Goal: Communication & Community: Answer question/provide support

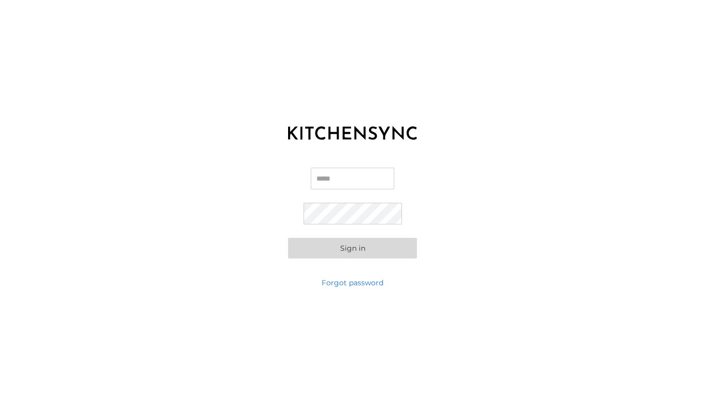
click at [351, 181] on input "Email" at bounding box center [353, 179] width 84 height 22
type input "**********"
click at [288, 238] on button "Sign in" at bounding box center [352, 248] width 129 height 21
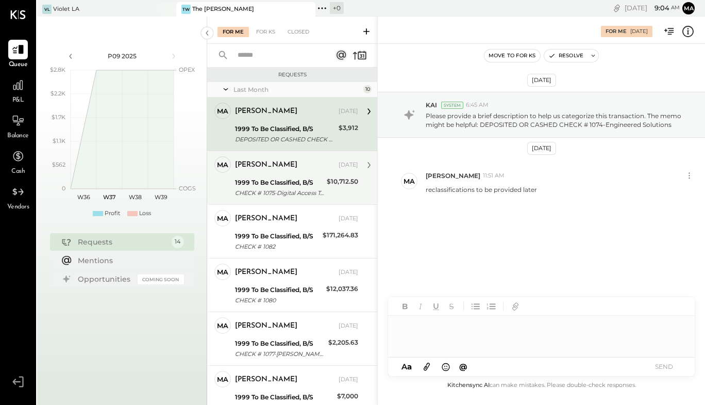
click at [308, 178] on div "1999 To Be Classified, B/S" at bounding box center [279, 182] width 89 height 10
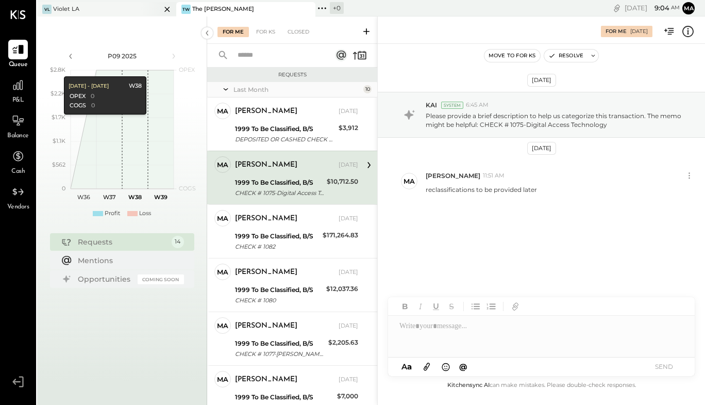
click at [73, 7] on div "Violet LA" at bounding box center [66, 9] width 26 height 8
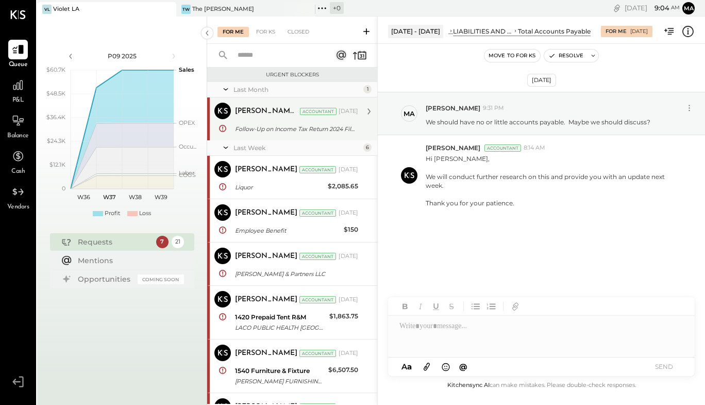
click at [316, 120] on div "[PERSON_NAME] R [PERSON_NAME] Accountant [DATE]" at bounding box center [296, 112] width 123 height 18
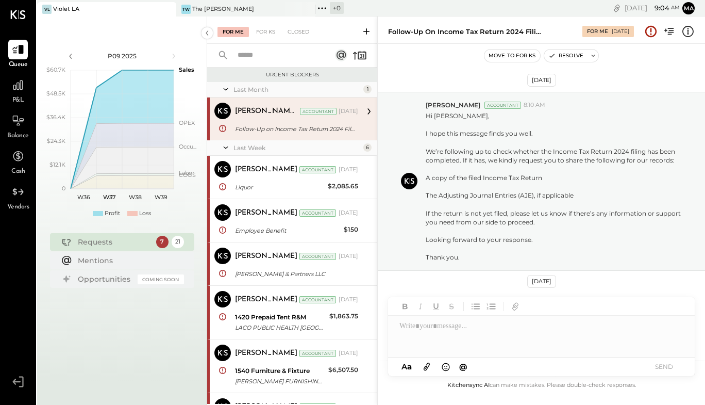
scroll to position [453, 0]
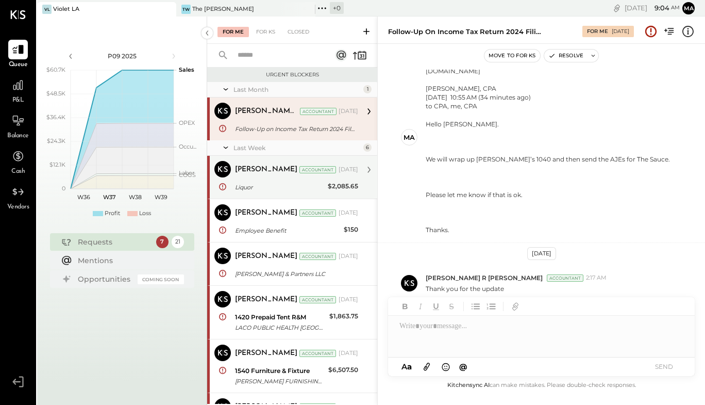
click at [285, 181] on div "Liquor" at bounding box center [280, 187] width 90 height 12
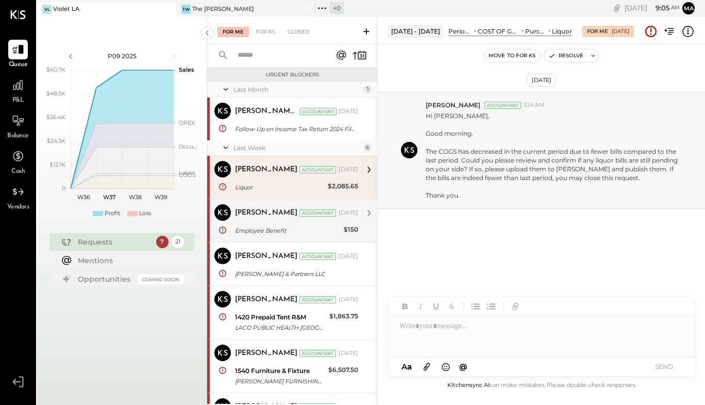
click at [308, 226] on div "Employee Benefit" at bounding box center [288, 230] width 106 height 10
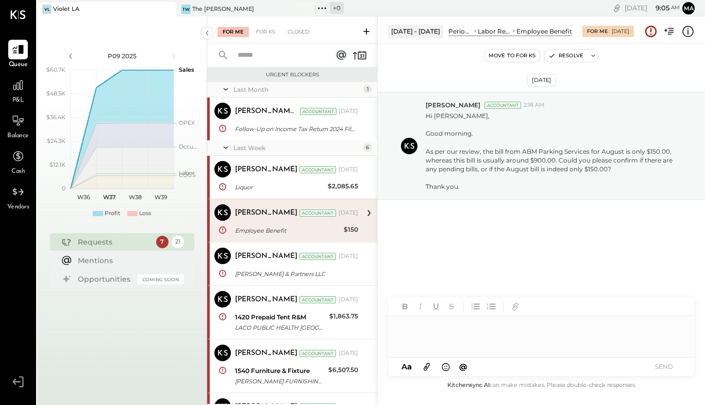
click at [435, 338] on div at bounding box center [541, 336] width 307 height 41
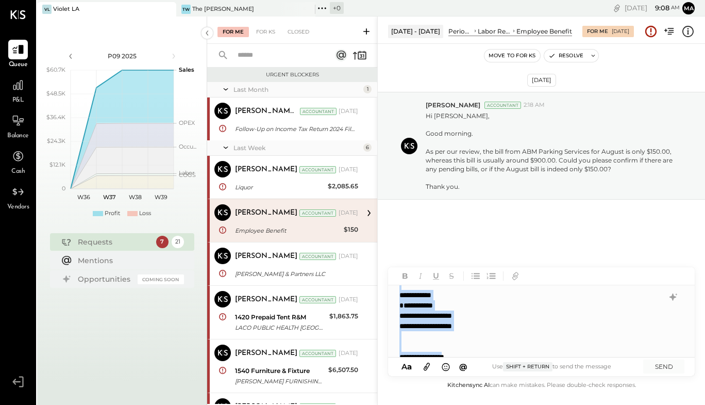
scroll to position [82, 0]
drag, startPoint x: 398, startPoint y: 334, endPoint x: 568, endPoint y: 344, distance: 171.0
click at [568, 344] on div "**********" at bounding box center [541, 321] width 306 height 72
click at [408, 369] on span "a" at bounding box center [409, 366] width 5 height 10
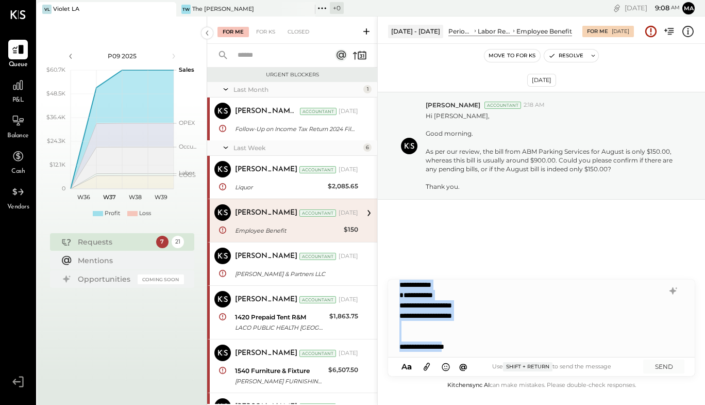
click at [408, 369] on span "a" at bounding box center [409, 366] width 5 height 10
click at [404, 280] on icon "button" at bounding box center [405, 276] width 11 height 11
click at [418, 278] on icon "button" at bounding box center [420, 276] width 11 height 11
click at [427, 368] on icon at bounding box center [427, 367] width 6 height 8
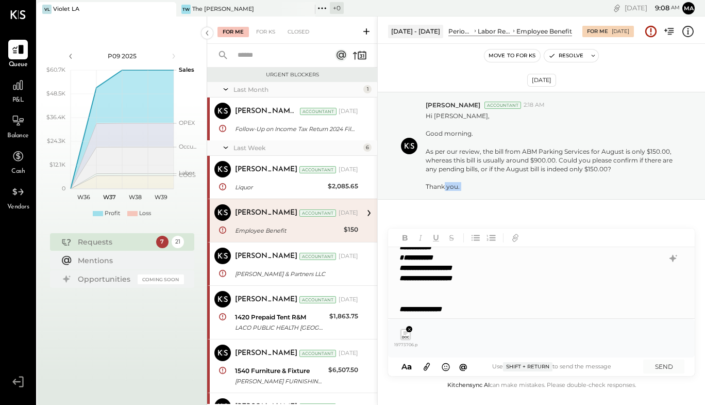
drag, startPoint x: 695, startPoint y: 295, endPoint x: 691, endPoint y: 287, distance: 9.2
click at [691, 287] on div "**********" at bounding box center [541, 210] width 328 height 388
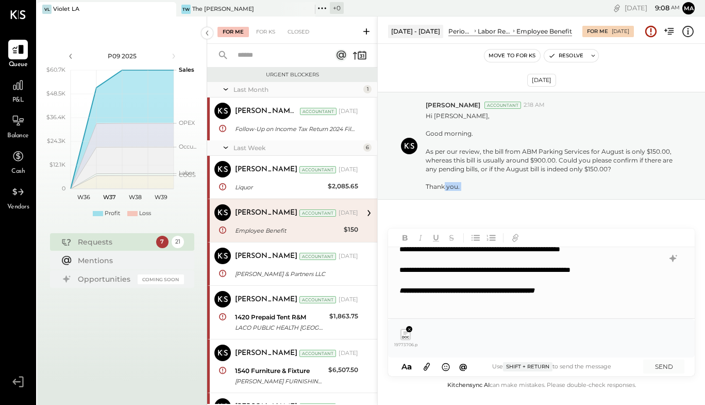
scroll to position [0, 0]
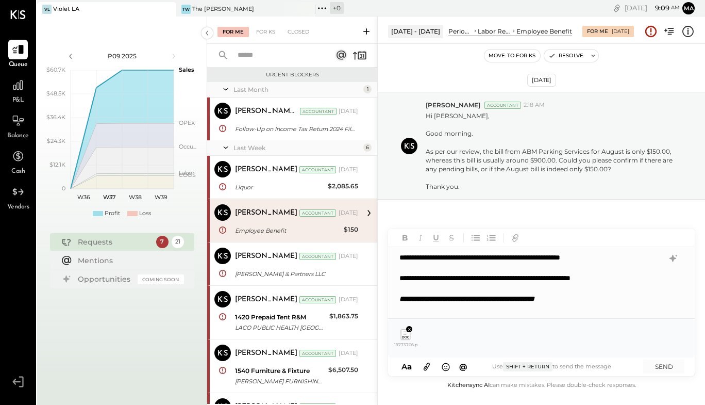
click at [659, 276] on div "**********" at bounding box center [531, 278] width 262 height 10
click at [653, 276] on div "**********" at bounding box center [531, 278] width 262 height 10
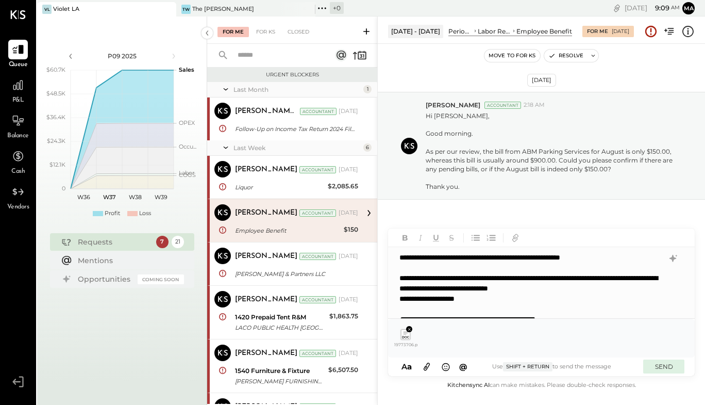
click at [661, 366] on button "SEND" at bounding box center [663, 366] width 41 height 14
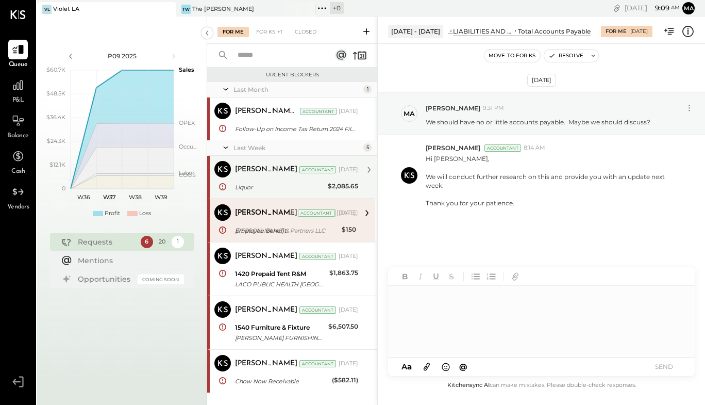
scroll to position [240, 0]
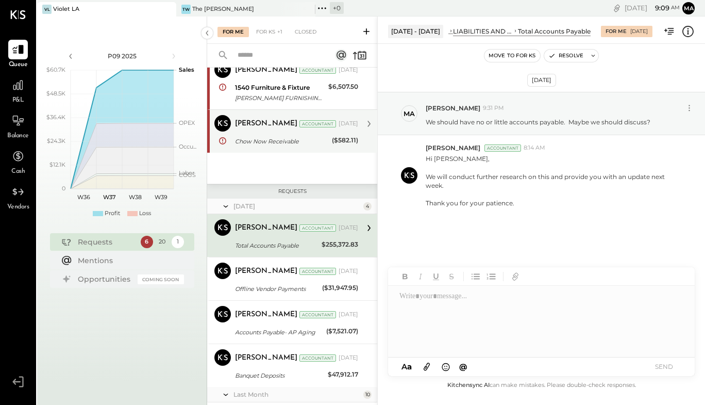
click at [292, 128] on div "[PERSON_NAME] Accountant" at bounding box center [286, 124] width 102 height 10
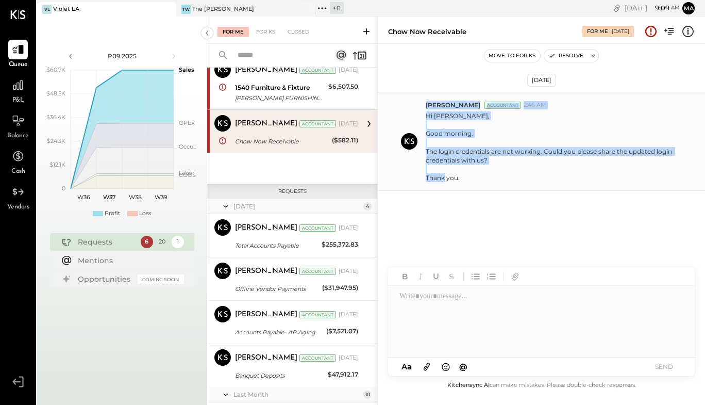
drag, startPoint x: 426, startPoint y: 104, endPoint x: 474, endPoint y: 175, distance: 85.8
click at [474, 175] on div "[PERSON_NAME] Accountant 2:46 AM Hi [PERSON_NAME], Good morning. The login cred…" at bounding box center [561, 141] width 271 height 81
copy div "[PERSON_NAME] Accountant 2:46 AM Hi [PERSON_NAME], Good morning. The login cred…"
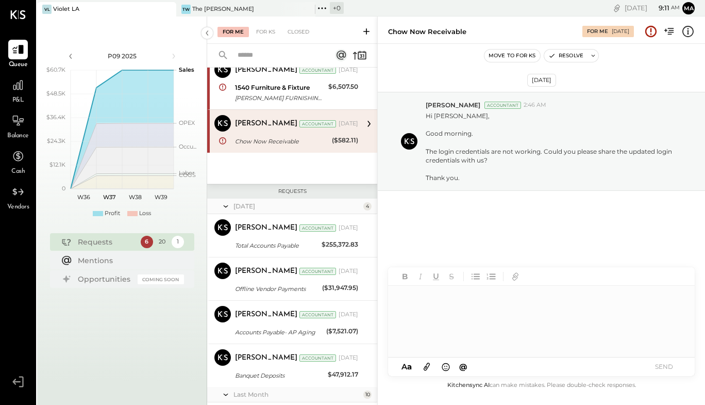
click at [443, 308] on div at bounding box center [541, 322] width 306 height 72
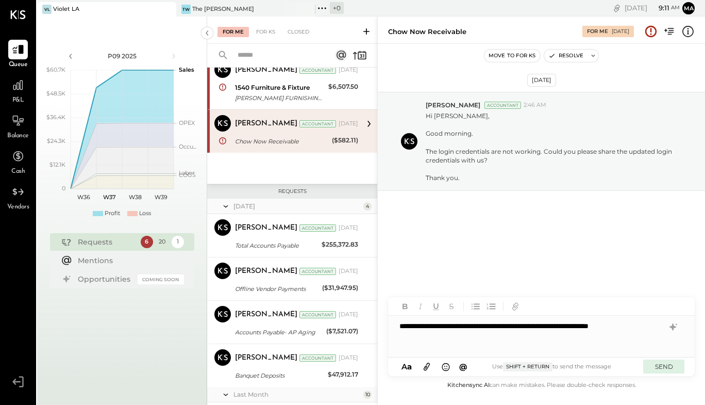
click at [660, 365] on button "SEND" at bounding box center [663, 366] width 41 height 14
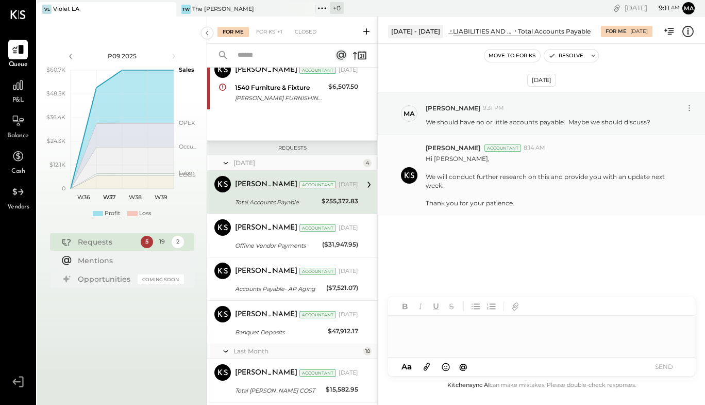
scroll to position [196, 0]
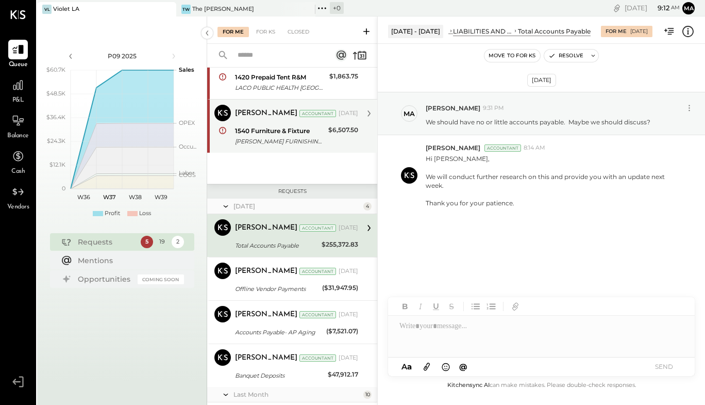
click at [306, 133] on div "1540 Furniture & Fixture" at bounding box center [280, 131] width 90 height 10
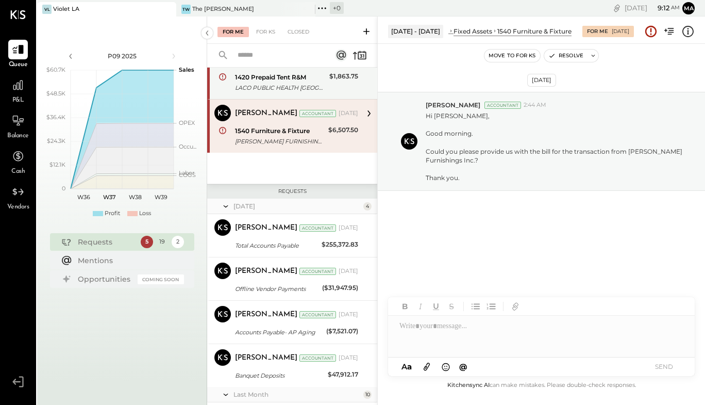
click at [303, 78] on div "1420 Prepaid Tent R&M" at bounding box center [280, 77] width 91 height 10
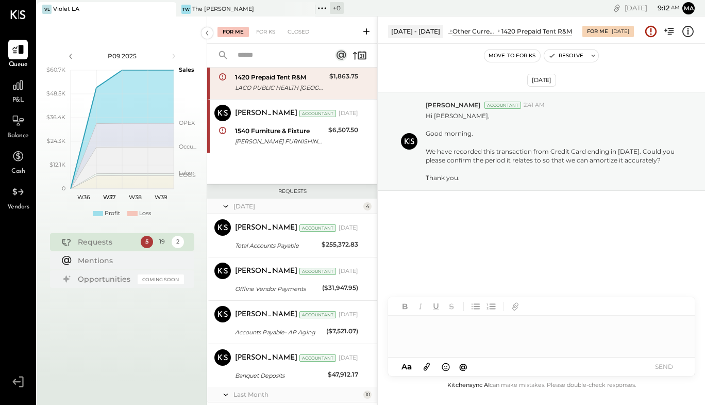
click at [460, 328] on div at bounding box center [541, 336] width 307 height 41
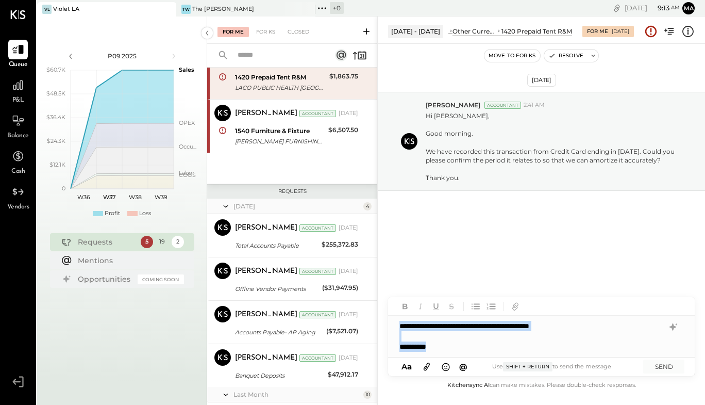
drag, startPoint x: 471, startPoint y: 345, endPoint x: 385, endPoint y: 318, distance: 89.7
click at [385, 318] on div "**********" at bounding box center [541, 210] width 328 height 388
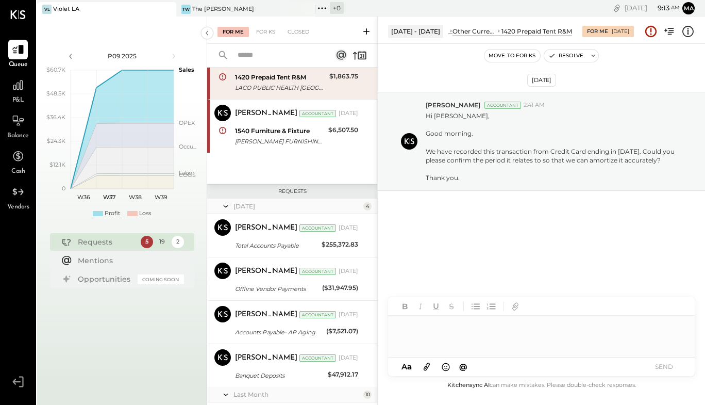
drag, startPoint x: 445, startPoint y: 327, endPoint x: 407, endPoint y: 329, distance: 38.2
click at [407, 329] on div at bounding box center [541, 336] width 307 height 41
click at [408, 326] on div at bounding box center [541, 336] width 307 height 41
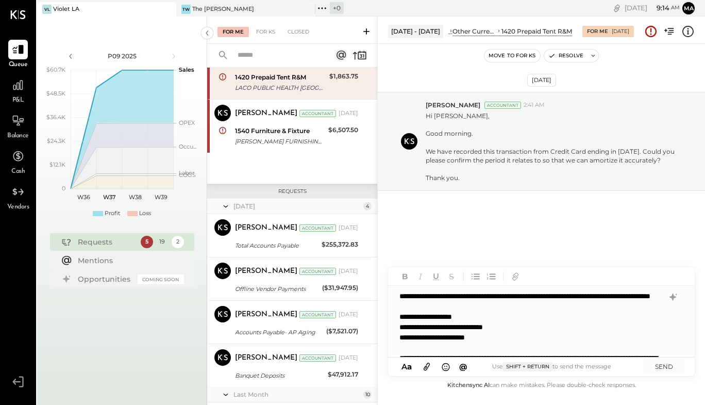
drag, startPoint x: 663, startPoint y: 362, endPoint x: 655, endPoint y: 315, distance: 48.1
click at [662, 362] on button "SEND" at bounding box center [663, 366] width 41 height 14
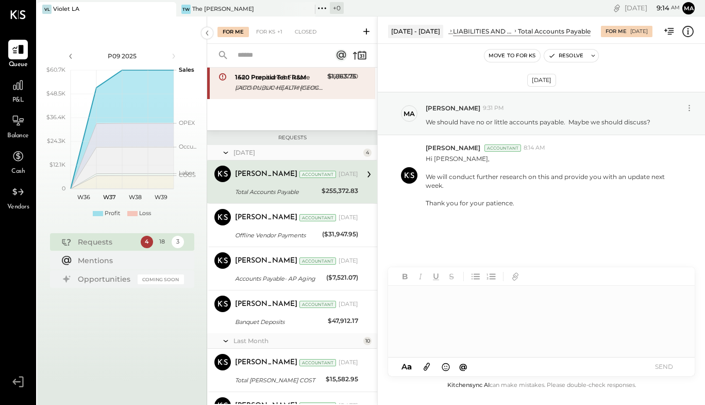
scroll to position [143, 0]
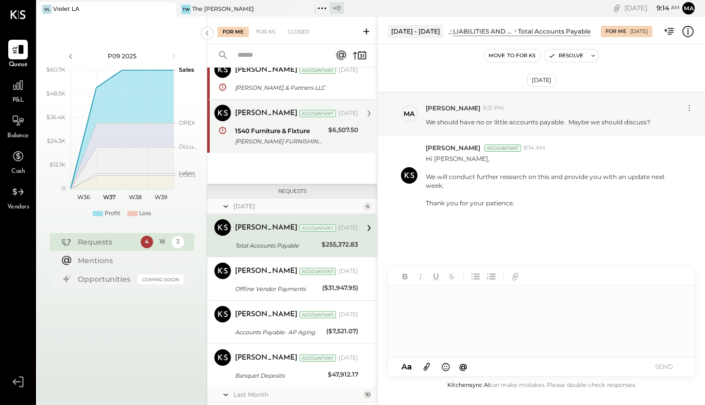
click at [328, 139] on div "$6,507.50" at bounding box center [343, 136] width 30 height 23
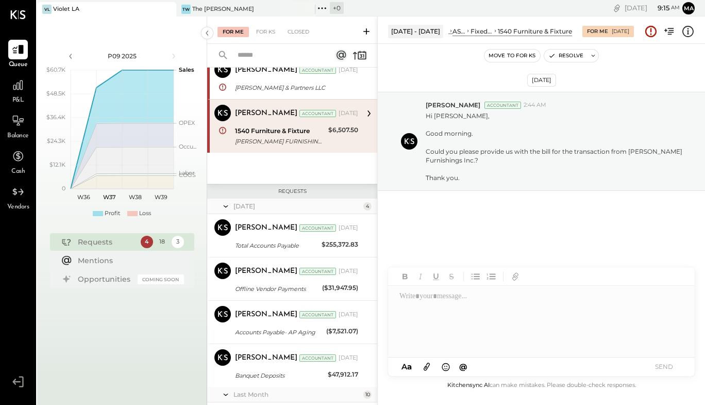
click at [424, 370] on icon at bounding box center [426, 366] width 11 height 12
click at [427, 262] on div at bounding box center [541, 283] width 306 height 72
click at [654, 365] on button "SEND" at bounding box center [663, 366] width 41 height 14
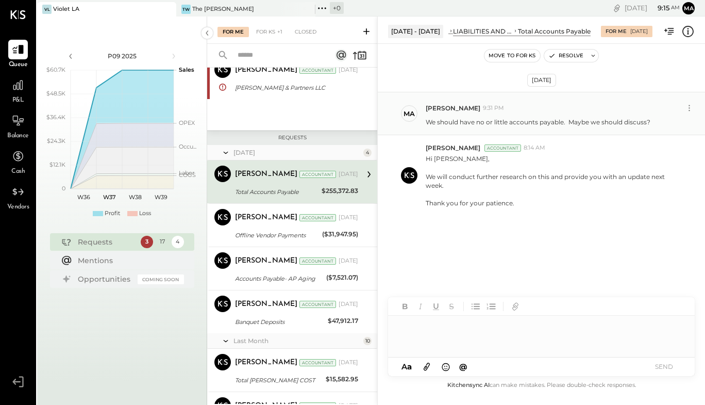
scroll to position [89, 0]
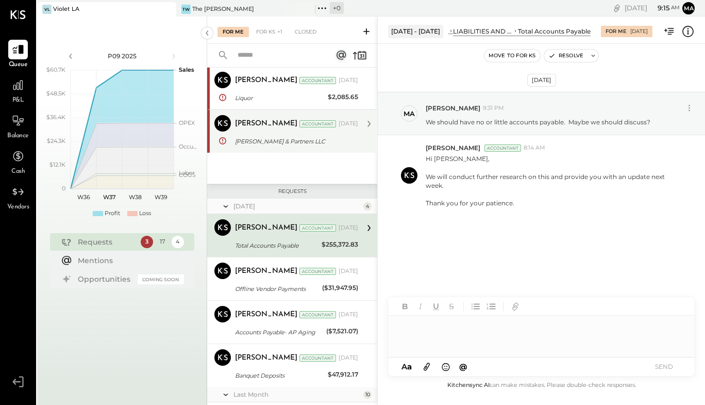
click at [319, 122] on div "[PERSON_NAME] Accountant [DATE]" at bounding box center [296, 124] width 123 height 14
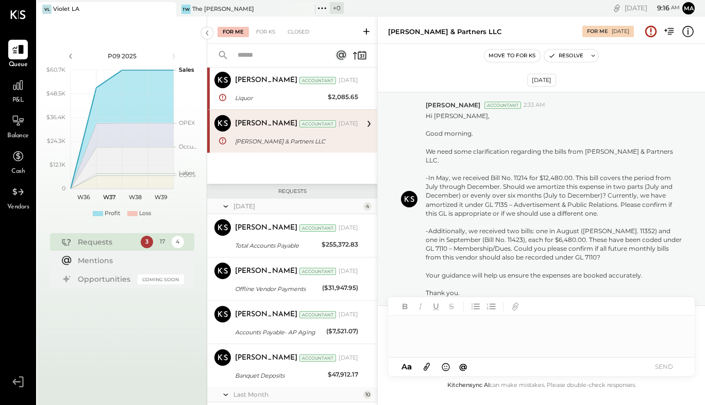
click at [475, 333] on div at bounding box center [541, 336] width 307 height 41
click at [424, 327] on div at bounding box center [541, 336] width 307 height 41
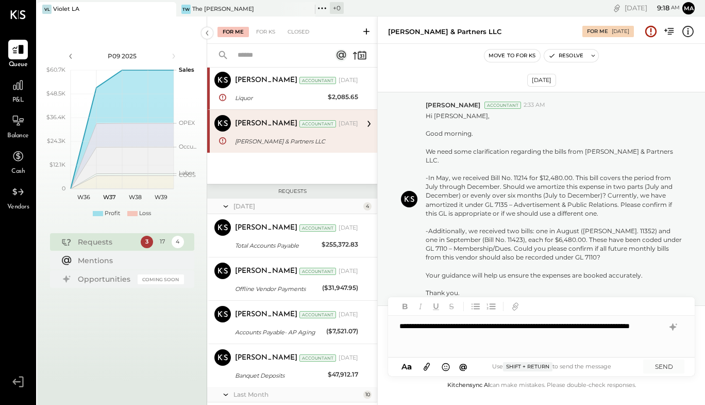
click at [488, 326] on div "**********" at bounding box center [541, 336] width 307 height 41
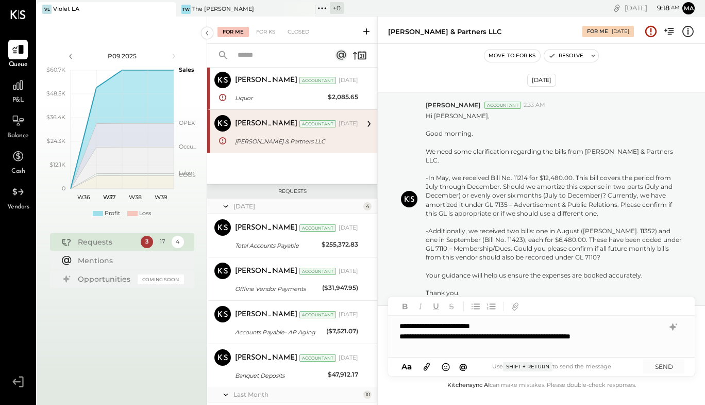
click at [403, 343] on div "**********" at bounding box center [541, 336] width 307 height 41
click at [649, 338] on div "**********" at bounding box center [532, 336] width 264 height 10
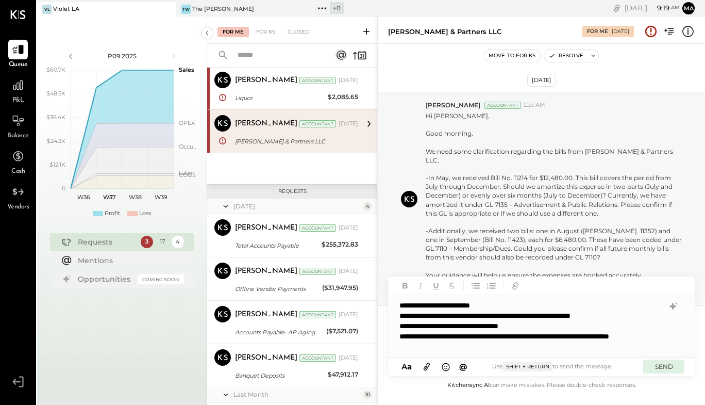
click at [667, 366] on button "SEND" at bounding box center [663, 366] width 41 height 14
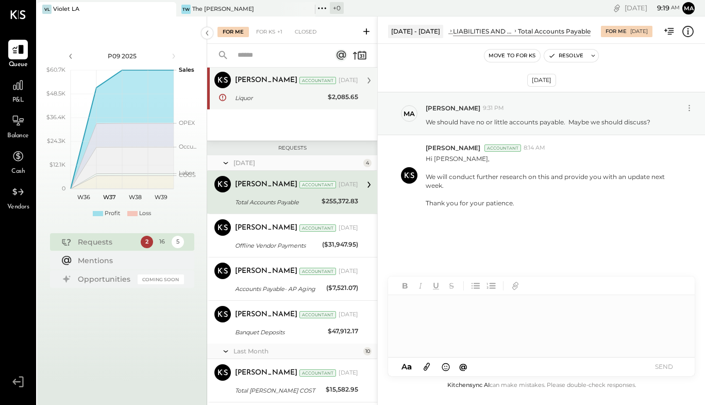
scroll to position [46, 0]
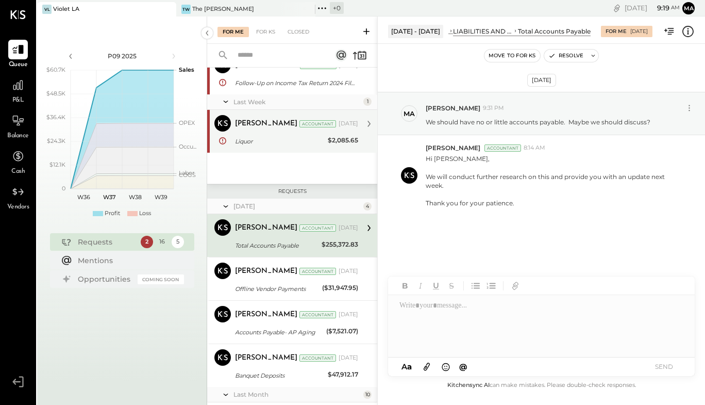
click at [312, 148] on div "[PERSON_NAME] Accountant [PERSON_NAME] Accountant [DATE] Liquor $2,085.65 Hi [P…" at bounding box center [292, 131] width 170 height 43
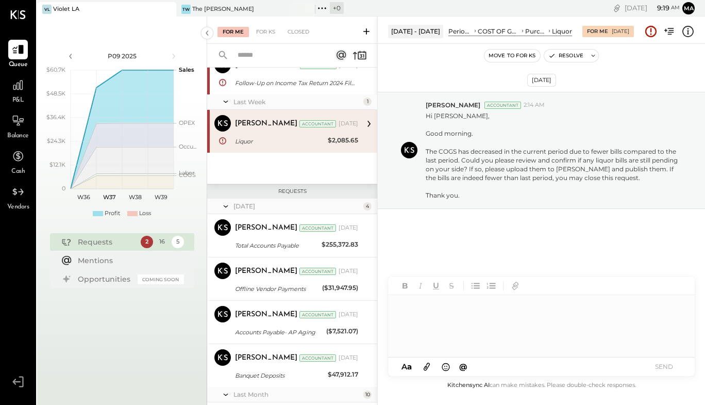
click at [436, 312] on div at bounding box center [541, 326] width 307 height 62
click at [426, 103] on span "[PERSON_NAME]" at bounding box center [453, 105] width 55 height 9
click at [445, 319] on div at bounding box center [541, 326] width 307 height 62
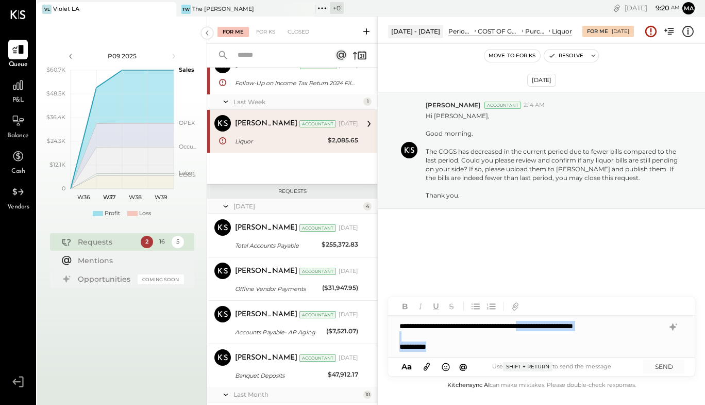
drag, startPoint x: 558, startPoint y: 327, endPoint x: 585, endPoint y: 341, distance: 30.5
click at [585, 341] on div "**********" at bounding box center [541, 336] width 307 height 41
click at [497, 324] on div "**********" at bounding box center [541, 336] width 307 height 41
click at [603, 326] on div "**********" at bounding box center [541, 336] width 307 height 41
drag, startPoint x: 498, startPoint y: 326, endPoint x: 620, endPoint y: 292, distance: 126.8
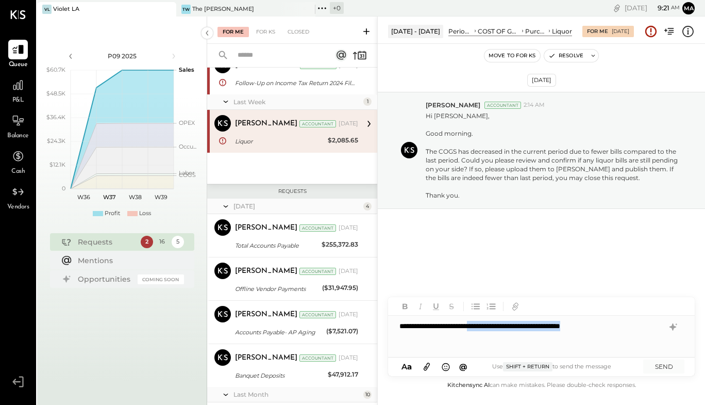
click at [624, 322] on div "**********" at bounding box center [541, 336] width 307 height 41
click at [668, 369] on button "SEND" at bounding box center [663, 366] width 41 height 14
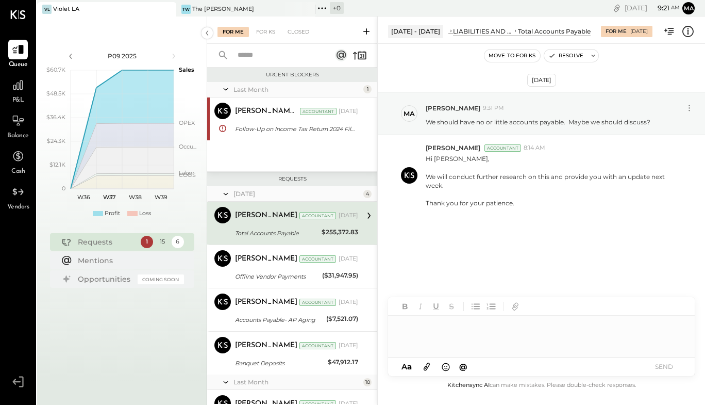
click at [445, 327] on div at bounding box center [541, 336] width 307 height 41
drag, startPoint x: 375, startPoint y: 118, endPoint x: 372, endPoint y: 158, distance: 39.8
click at [372, 158] on div "Last Month 1 [PERSON_NAME] R [PERSON_NAME] Accountant [PERSON_NAME] R [PERSON_N…" at bounding box center [292, 126] width 170 height 89
click at [21, 93] on div at bounding box center [18, 85] width 20 height 20
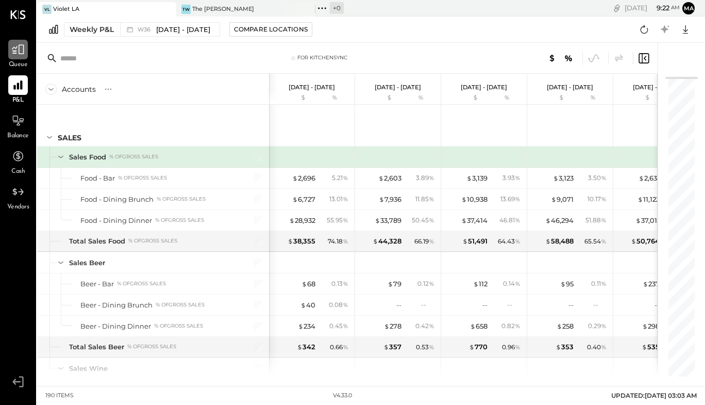
click at [19, 55] on icon at bounding box center [17, 49] width 13 height 13
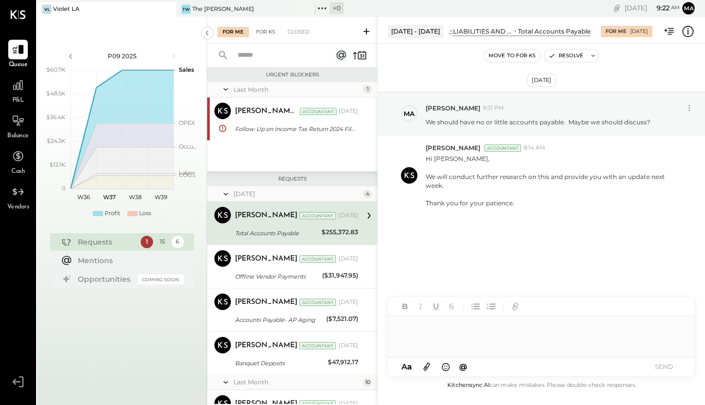
click at [266, 31] on div "For KS" at bounding box center [265, 32] width 29 height 10
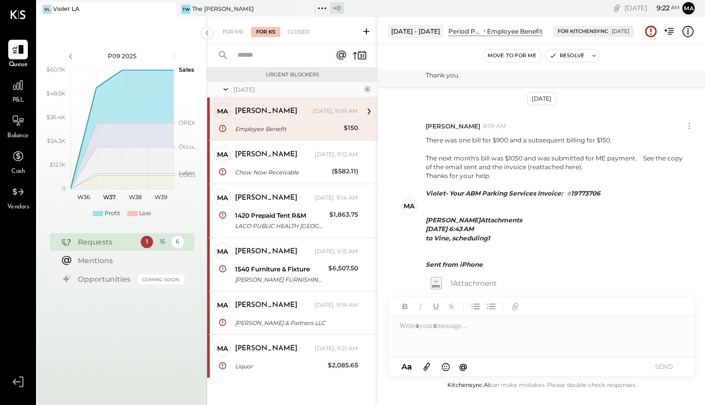
scroll to position [5, 0]
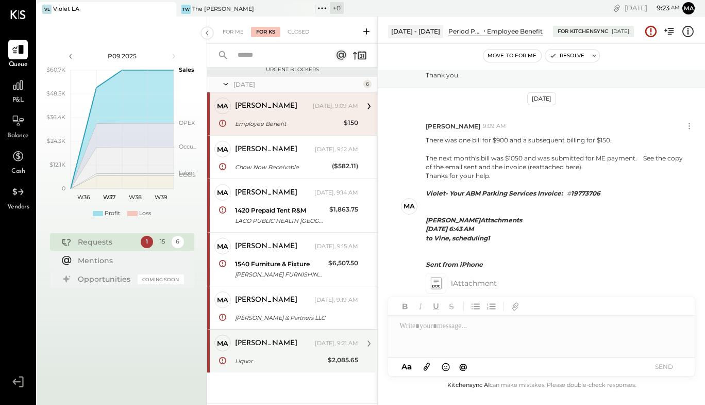
click at [308, 353] on div "[PERSON_NAME] [DATE], 9:21 AM Liquor $2,085.65 Our onsite personnel have upload…" at bounding box center [296, 351] width 123 height 32
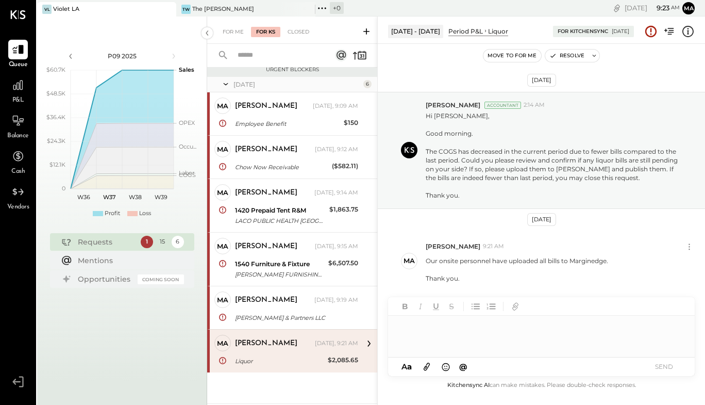
click at [471, 339] on div at bounding box center [541, 336] width 307 height 41
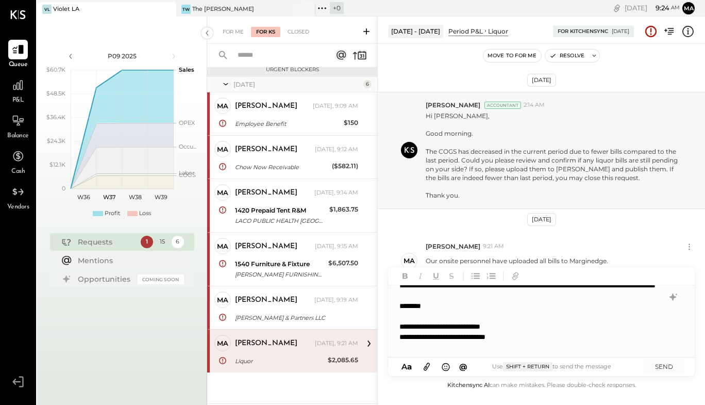
scroll to position [25, 0]
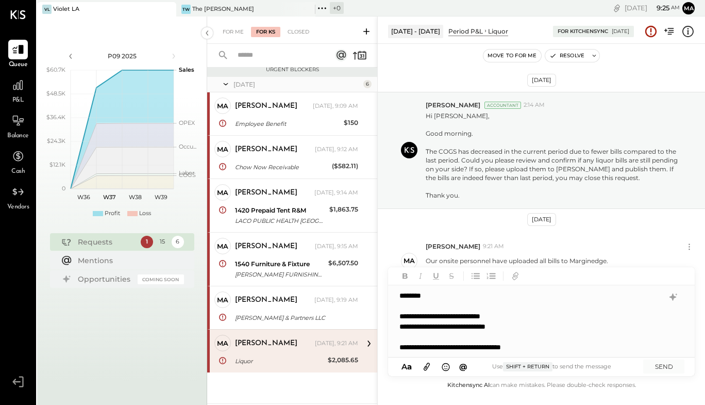
click at [497, 351] on div "**********" at bounding box center [531, 347] width 262 height 10
click at [670, 366] on button "SEND" at bounding box center [663, 366] width 41 height 14
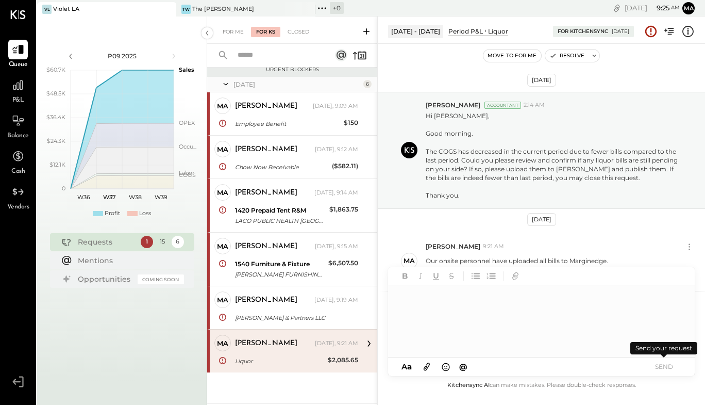
scroll to position [103, 0]
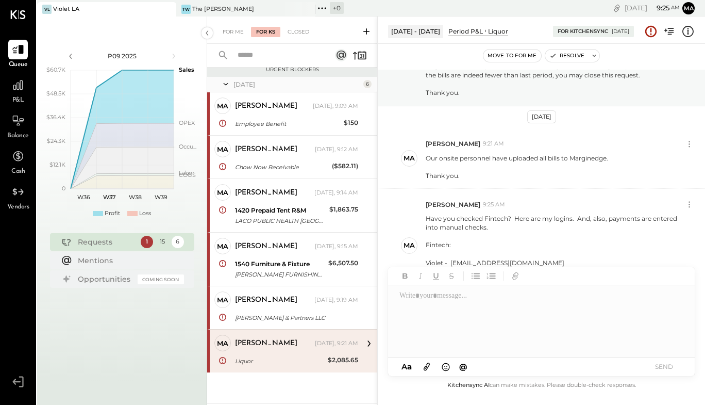
drag, startPoint x: 373, startPoint y: 115, endPoint x: 338, endPoint y: 75, distance: 53.3
click at [374, 114] on div "[PERSON_NAME] Owner [PERSON_NAME] [DATE], 9:09 AM Employee Benefit $150 There w…" at bounding box center [292, 113] width 170 height 43
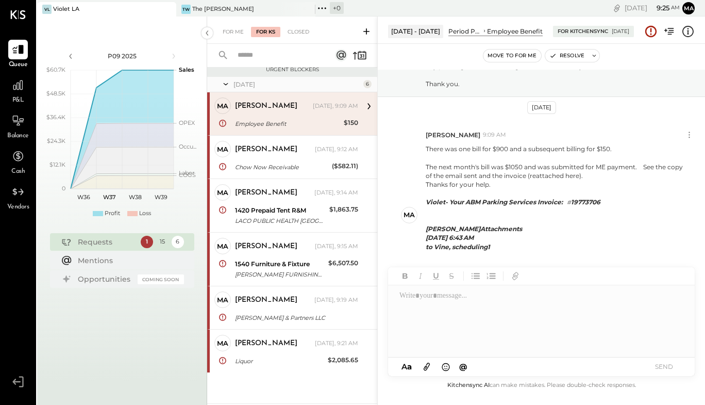
scroll to position [120, 0]
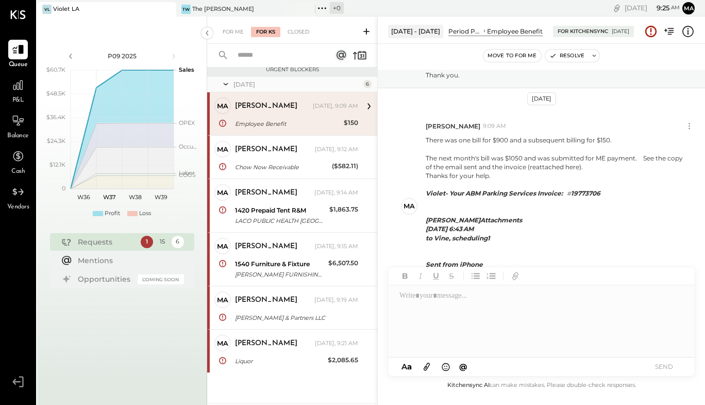
drag, startPoint x: 374, startPoint y: 119, endPoint x: 376, endPoint y: 130, distance: 10.9
click at [376, 130] on div "Urgent Blockers [DATE] 6 Ma [PERSON_NAME] Owner [PERSON_NAME] [DATE], 9:09 AM E…" at bounding box center [292, 236] width 170 height 336
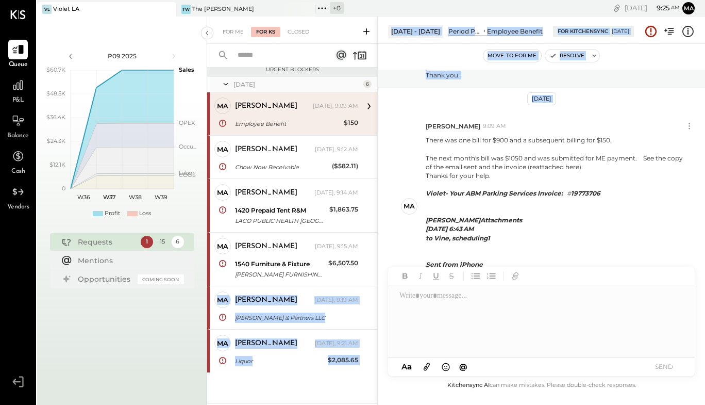
drag, startPoint x: 375, startPoint y: 253, endPoint x: 380, endPoint y: 307, distance: 54.9
click at [380, 307] on div "For Me For KS Closed Urgent Blockers [DATE] 6 Ma [PERSON_NAME] Owner [PERSON_NA…" at bounding box center [456, 210] width 498 height 388
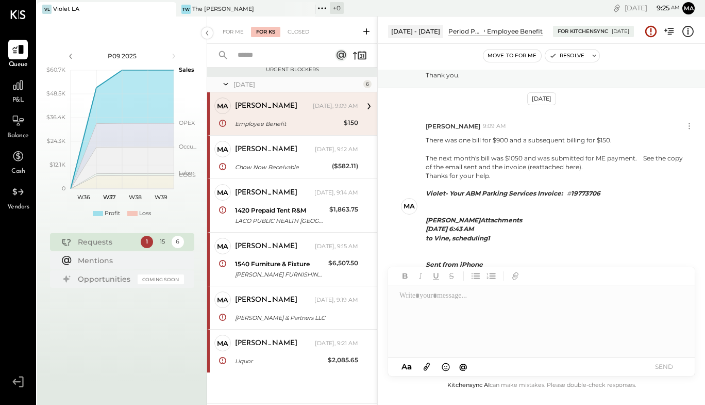
click at [410, 96] on div "[DATE] [PERSON_NAME] Accountant 2:18 AM Hi [PERSON_NAME], Good morning. As per …" at bounding box center [541, 224] width 327 height 309
click at [225, 28] on div "For Me" at bounding box center [233, 32] width 31 height 10
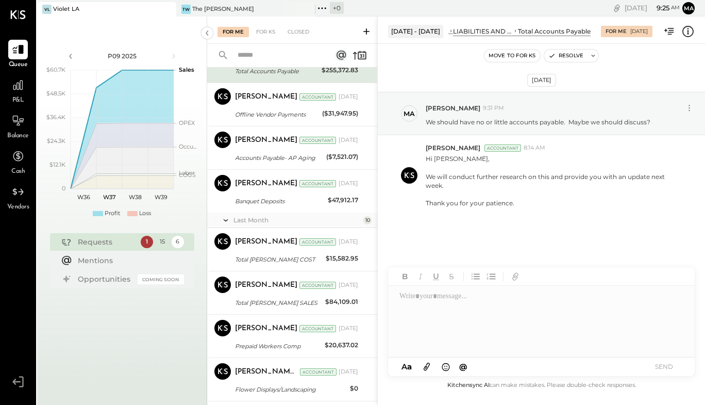
scroll to position [172, 0]
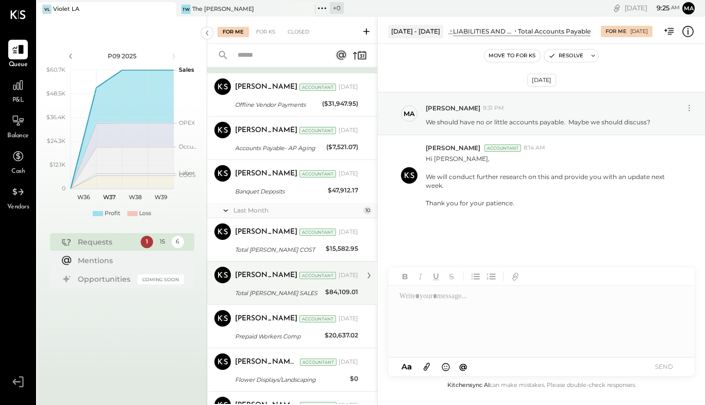
click at [271, 293] on div "Total [PERSON_NAME] SALES" at bounding box center [278, 293] width 87 height 10
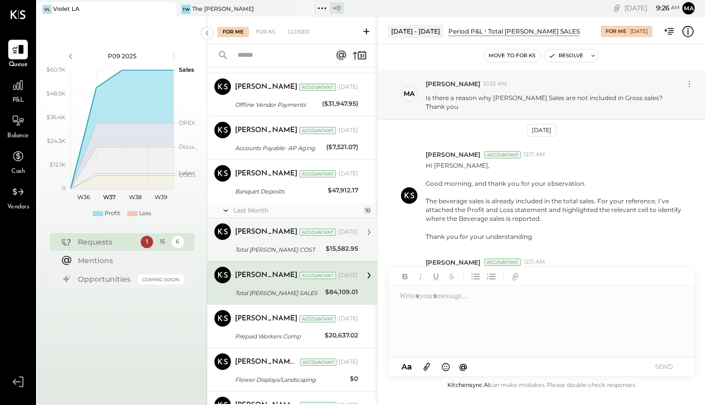
click at [312, 240] on div "[PERSON_NAME] Accountant [DATE]" at bounding box center [296, 232] width 123 height 18
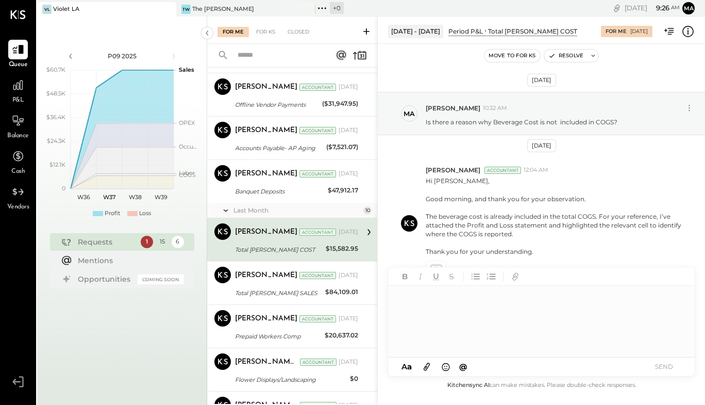
click at [411, 311] on div at bounding box center [541, 322] width 306 height 72
click at [670, 366] on button "SEND" at bounding box center [663, 366] width 41 height 14
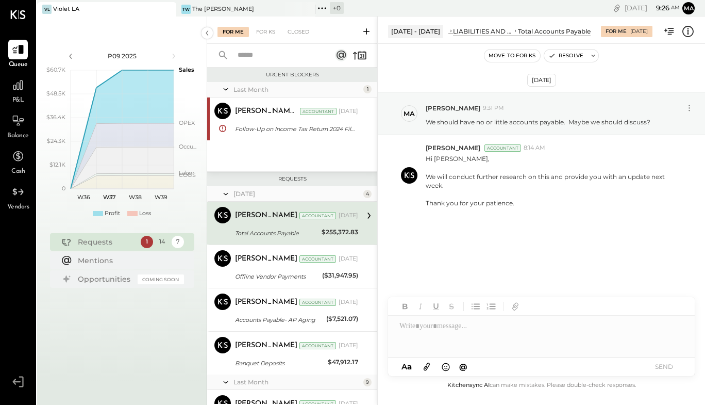
drag, startPoint x: 374, startPoint y: 204, endPoint x: 374, endPoint y: 212, distance: 7.7
click at [374, 212] on div "[PERSON_NAME] Accountant [PERSON_NAME] Accountant [DATE] Total Accounts Payable…" at bounding box center [292, 223] width 170 height 43
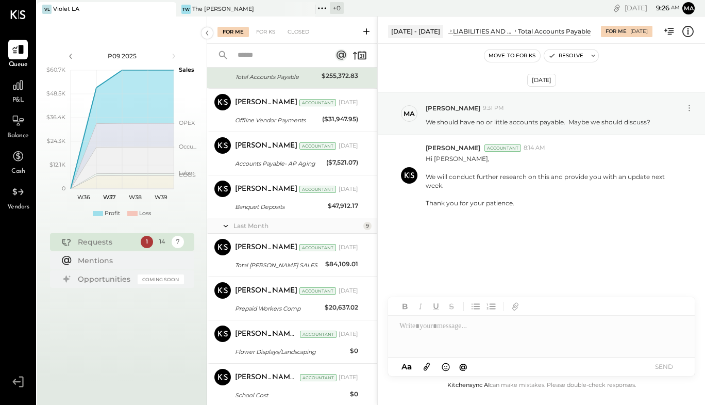
scroll to position [161, 0]
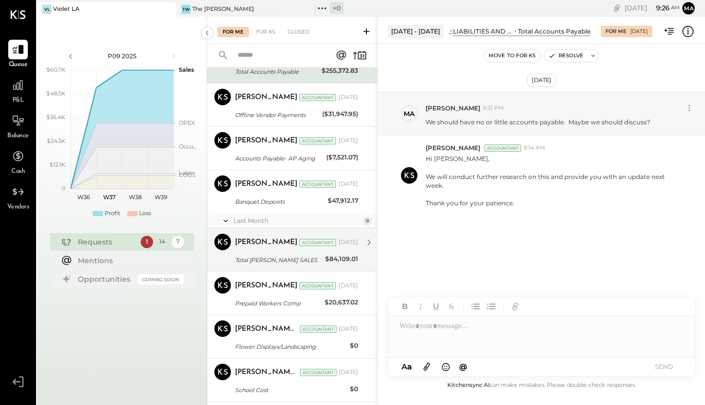
click at [240, 240] on div "[PERSON_NAME]" at bounding box center [266, 242] width 62 height 10
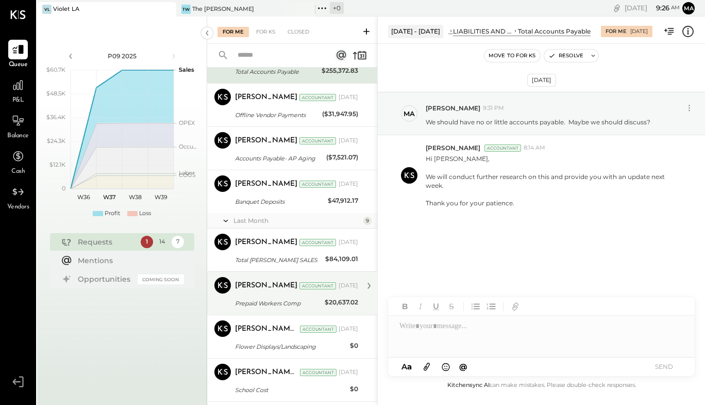
scroll to position [24, 0]
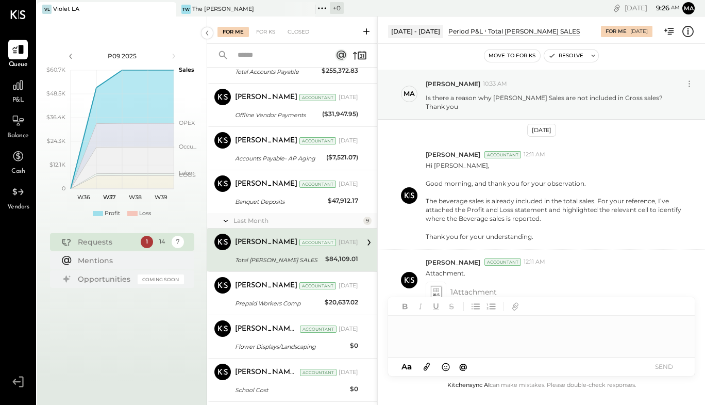
click at [443, 341] on div at bounding box center [541, 336] width 307 height 41
click at [660, 368] on button "SEND" at bounding box center [663, 366] width 41 height 14
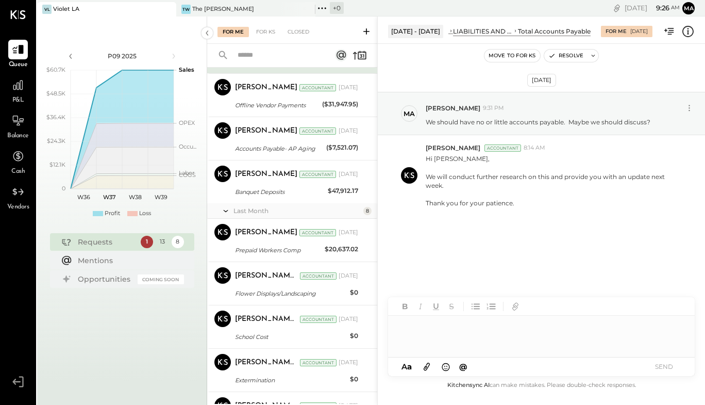
scroll to position [179, 0]
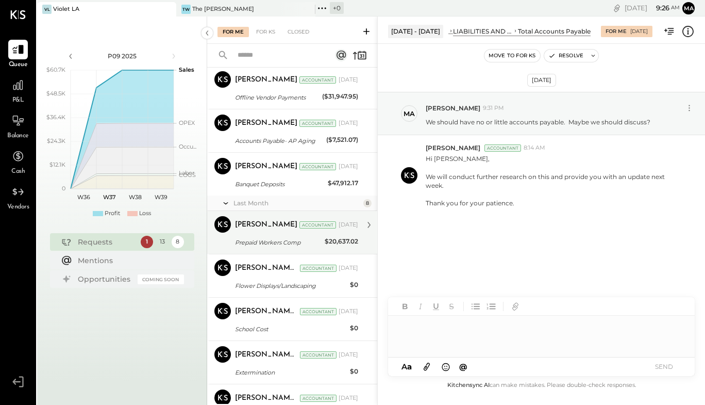
click at [272, 231] on div "[PERSON_NAME] Accountant [DATE]" at bounding box center [296, 225] width 123 height 14
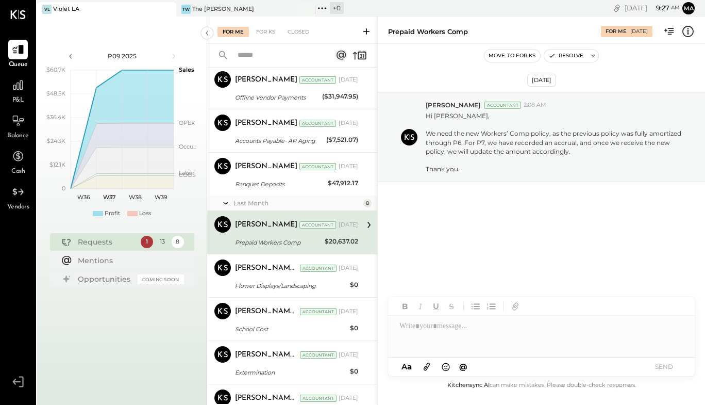
click at [457, 333] on div at bounding box center [541, 336] width 307 height 41
click at [426, 374] on div "A a @ Use Shift + Return to send the message SEND" at bounding box center [541, 366] width 307 height 19
click at [426, 367] on icon at bounding box center [426, 366] width 11 height 12
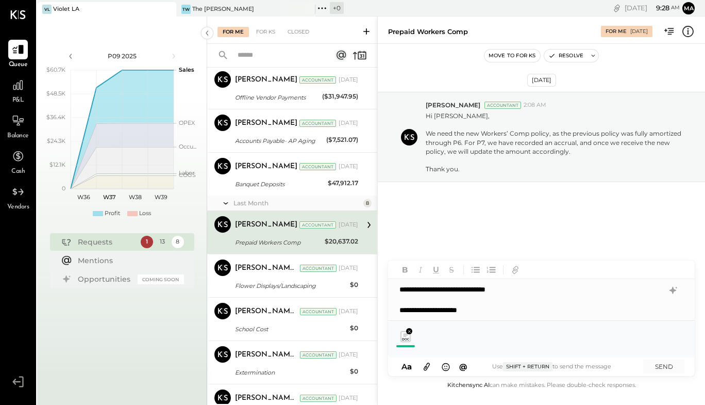
click at [531, 290] on div "**********" at bounding box center [541, 299] width 307 height 41
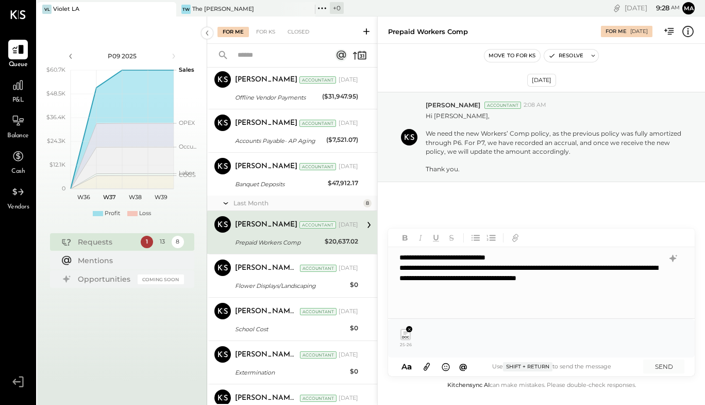
click at [481, 278] on div "**********" at bounding box center [531, 277] width 262 height 31
click at [622, 277] on div "**********" at bounding box center [531, 277] width 262 height 31
click at [479, 302] on div "**********" at bounding box center [531, 298] width 262 height 10
click at [668, 362] on button "SEND" at bounding box center [663, 366] width 41 height 14
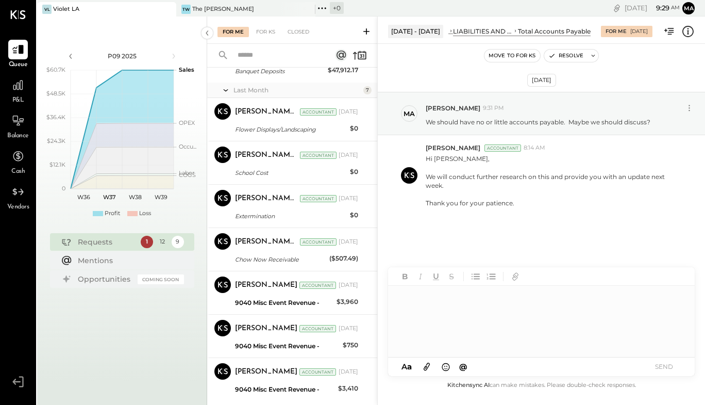
scroll to position [320, 0]
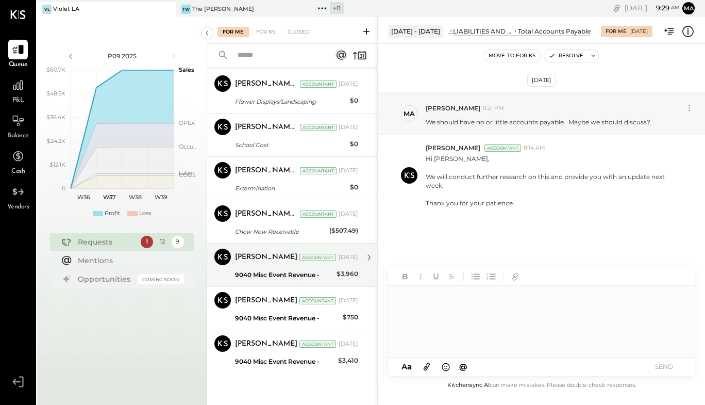
click at [306, 263] on div "[PERSON_NAME] Accountant [DATE]" at bounding box center [296, 257] width 123 height 14
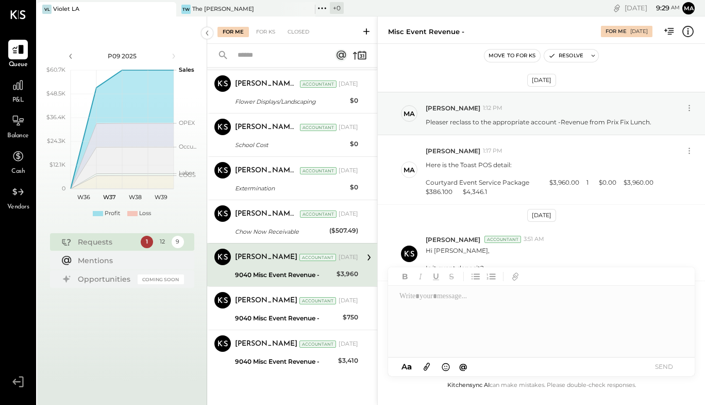
scroll to position [216, 0]
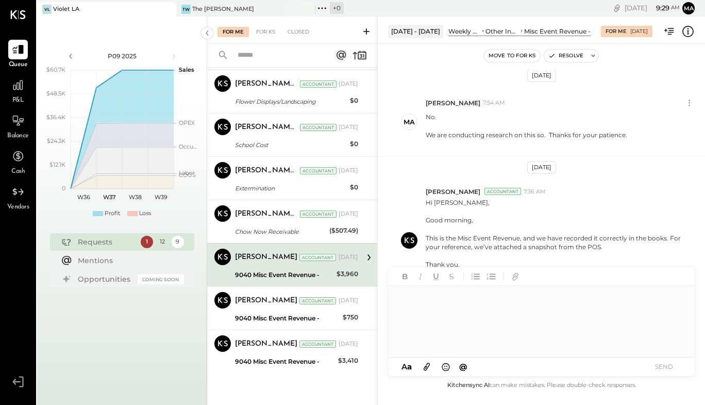
click at [428, 300] on div at bounding box center [541, 322] width 306 height 72
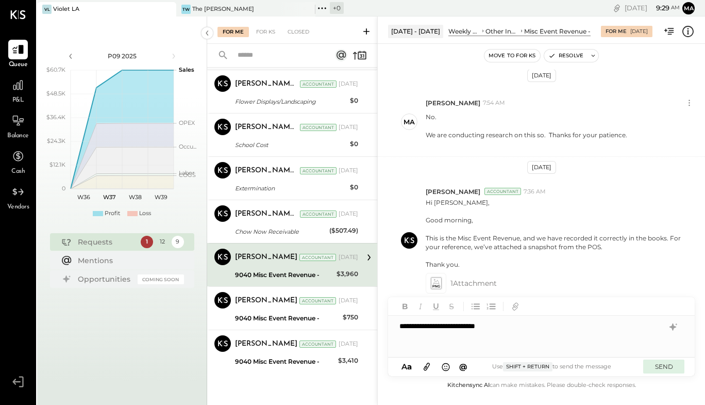
click at [667, 371] on button "SEND" at bounding box center [663, 366] width 41 height 14
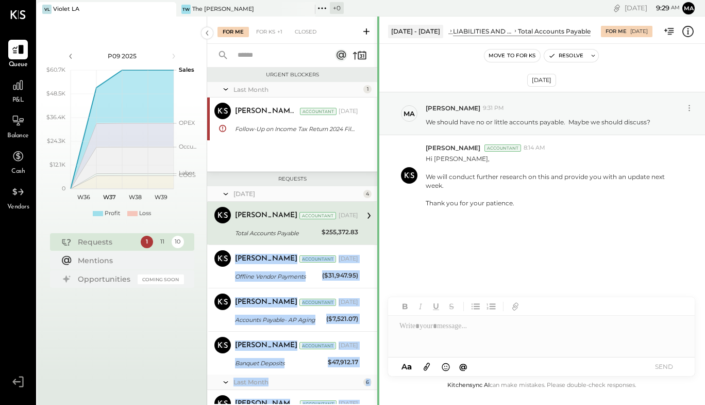
drag, startPoint x: 374, startPoint y: 216, endPoint x: 378, endPoint y: 247, distance: 31.2
click at [378, 247] on div "For Me For KS +1 Closed Urgent Blockers Last Month 1 [PERSON_NAME] R [PERSON_NA…" at bounding box center [456, 210] width 498 height 388
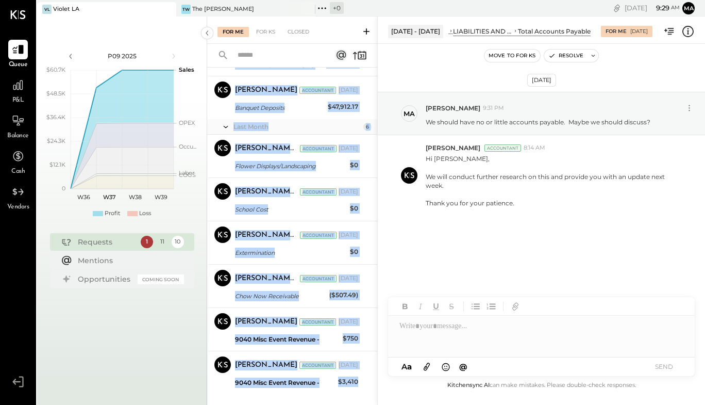
scroll to position [276, 0]
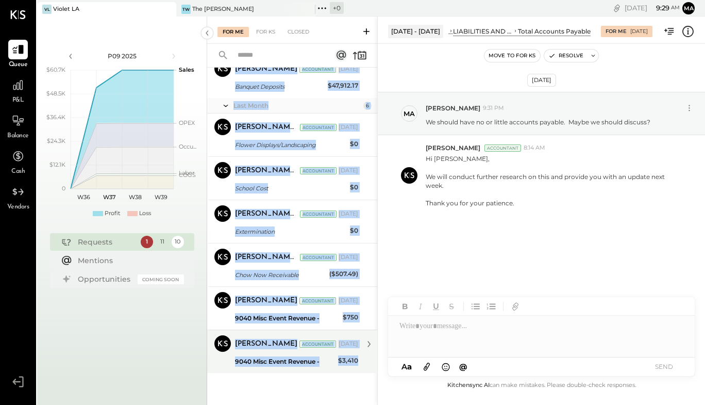
click at [301, 352] on div "[PERSON_NAME] Accountant [DATE]" at bounding box center [296, 344] width 123 height 18
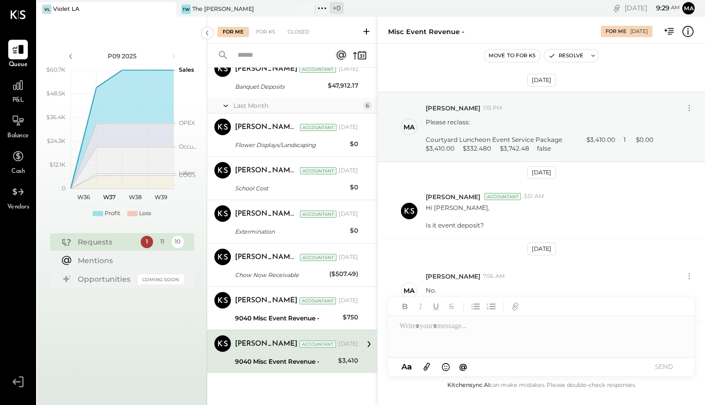
scroll to position [164, 0]
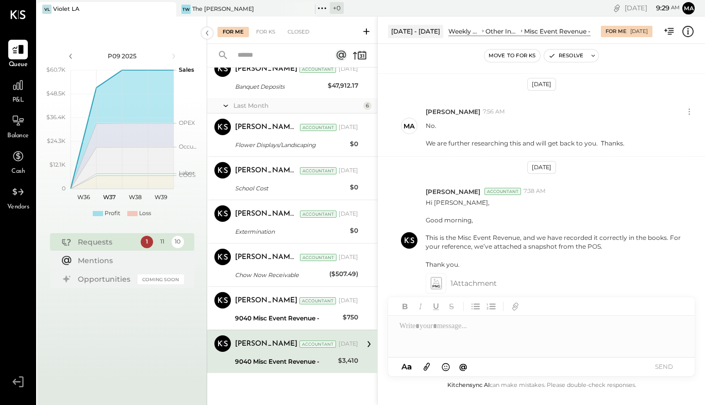
click at [477, 329] on div at bounding box center [541, 336] width 307 height 41
click at [673, 368] on button "SEND" at bounding box center [663, 366] width 41 height 14
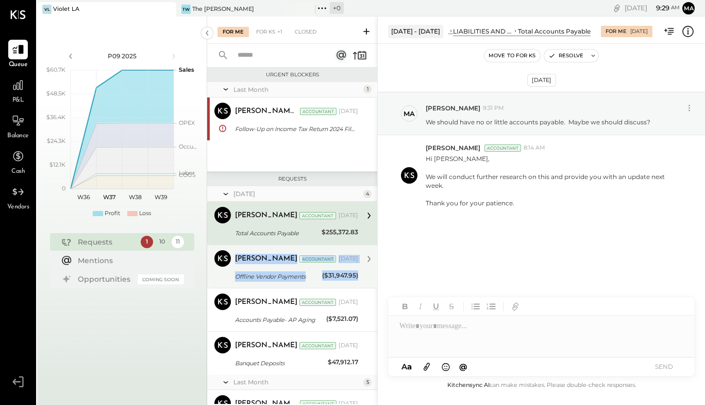
drag, startPoint x: 374, startPoint y: 233, endPoint x: 373, endPoint y: 278, distance: 45.4
click at [373, 279] on div "[PERSON_NAME] Accountant [PERSON_NAME] Accountant [DATE] Total Accounts Payable…" at bounding box center [292, 288] width 170 height 173
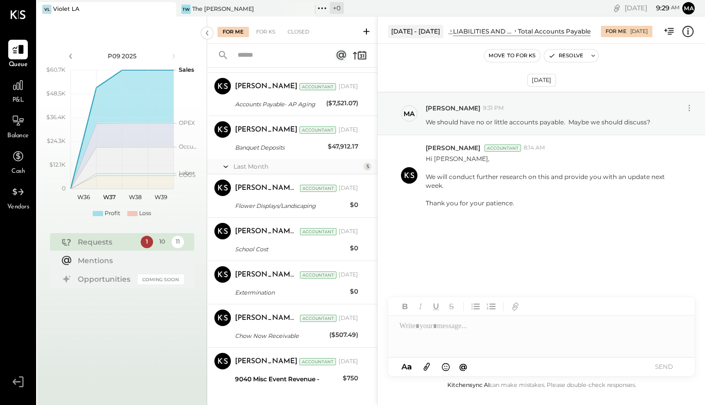
scroll to position [227, 0]
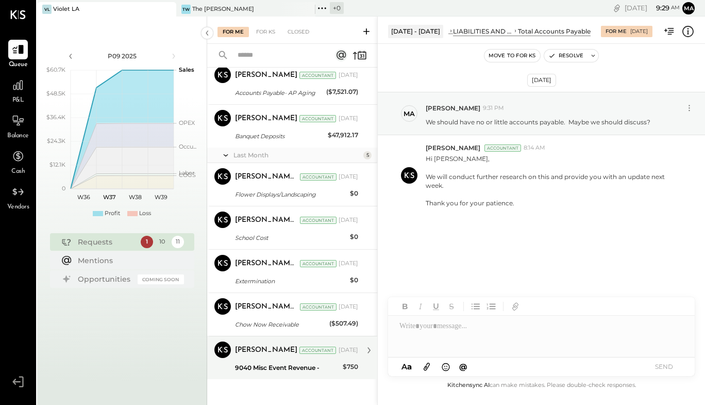
click at [313, 353] on div "Accountant" at bounding box center [318, 349] width 37 height 7
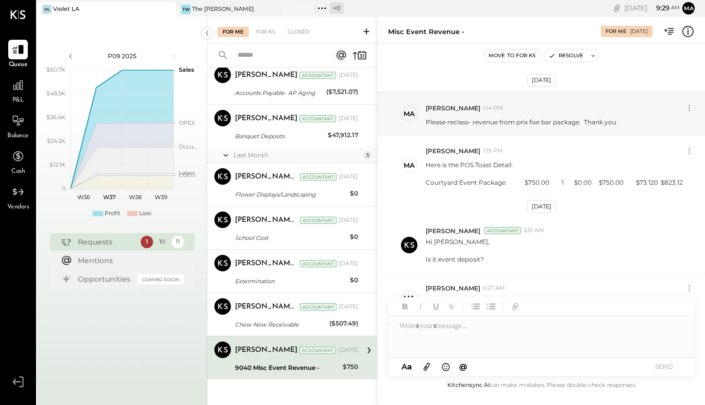
scroll to position [167, 0]
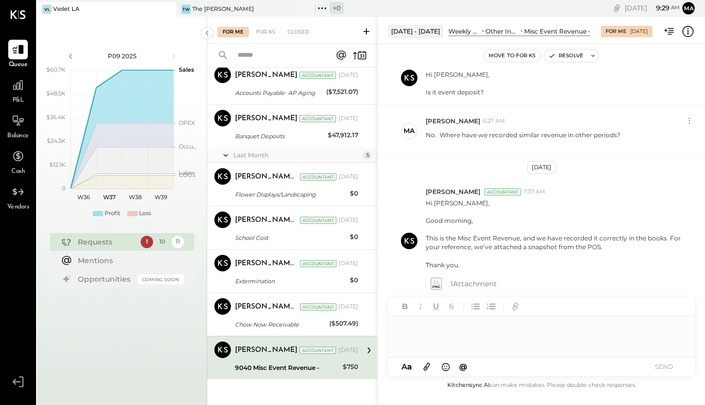
click at [427, 333] on div at bounding box center [541, 336] width 307 height 41
click at [663, 367] on button "SEND" at bounding box center [663, 366] width 41 height 14
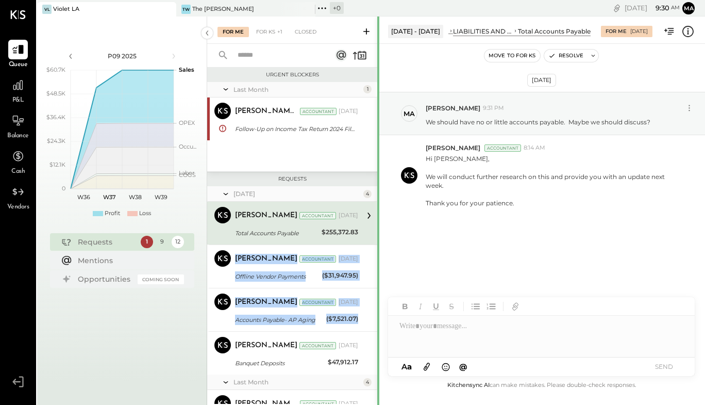
drag, startPoint x: 375, startPoint y: 220, endPoint x: 378, endPoint y: 313, distance: 93.9
click at [373, 322] on div "[PERSON_NAME] Accountant [PERSON_NAME] Accountant [DATE] Total Accounts Payable…" at bounding box center [292, 288] width 170 height 173
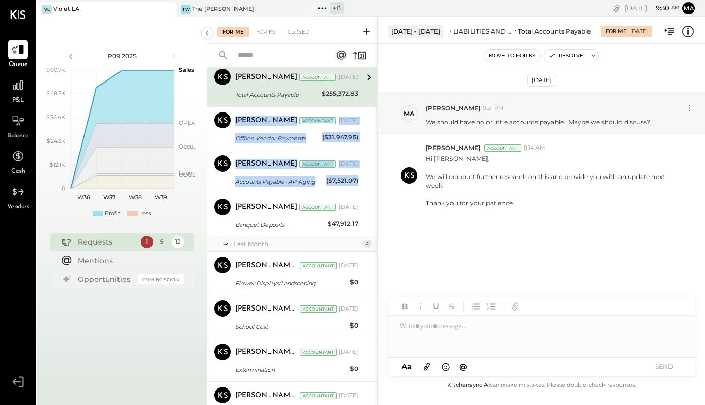
scroll to position [190, 0]
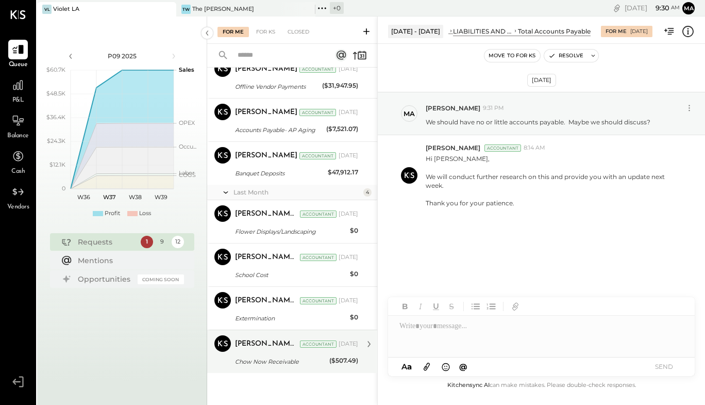
click at [297, 355] on div "Chow Now Receivable" at bounding box center [280, 361] width 91 height 12
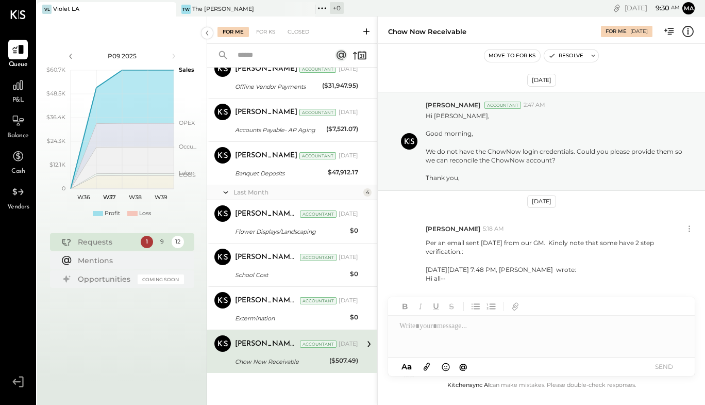
scroll to position [362, 0]
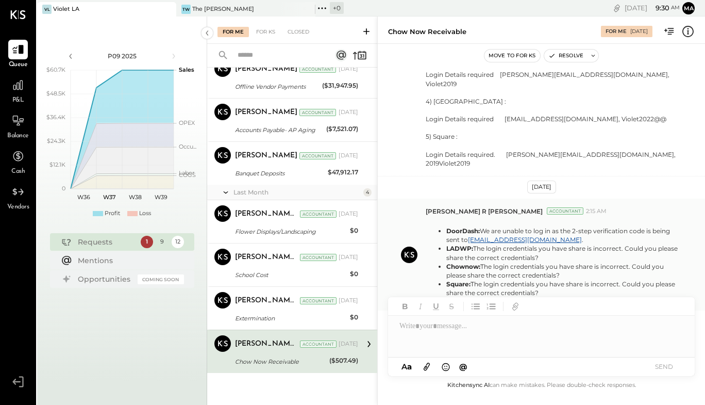
drag, startPoint x: 444, startPoint y: 220, endPoint x: 548, endPoint y: 285, distance: 121.9
click at [548, 285] on ul "DoorDash: We are unable to log in as the 2-step verification code is being sent…" at bounding box center [555, 261] width 258 height 71
click at [569, 303] on div at bounding box center [541, 306] width 307 height 19
click at [475, 337] on div at bounding box center [541, 336] width 307 height 41
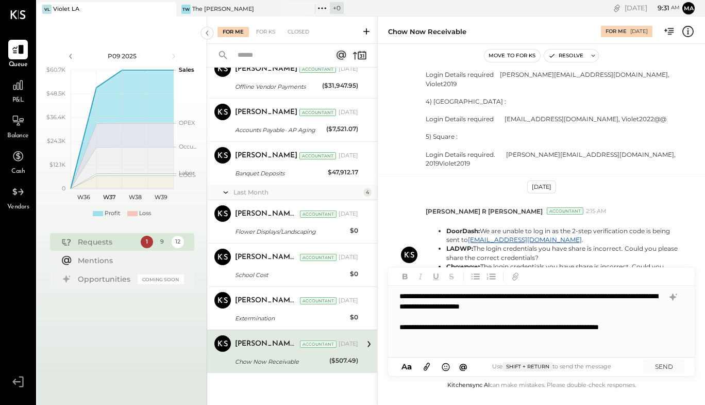
scroll to position [1, 0]
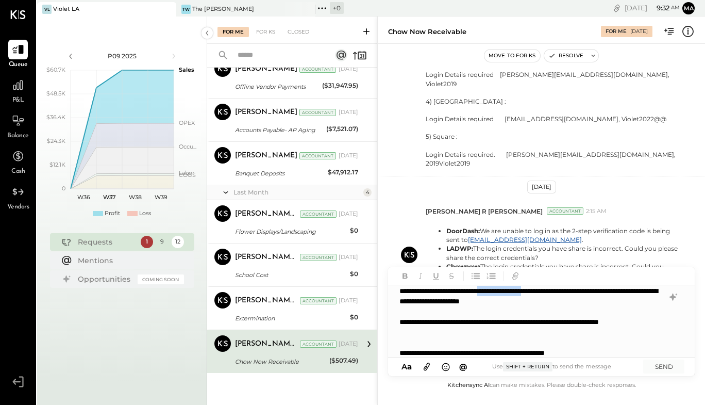
drag, startPoint x: 573, startPoint y: 291, endPoint x: 507, endPoint y: 291, distance: 66.5
click at [507, 291] on div "**********" at bounding box center [541, 321] width 306 height 72
click at [438, 350] on div "**********" at bounding box center [531, 353] width 262 height 10
click at [644, 349] on div "**********" at bounding box center [531, 358] width 262 height 21
click at [634, 354] on div "**********" at bounding box center [531, 358] width 262 height 21
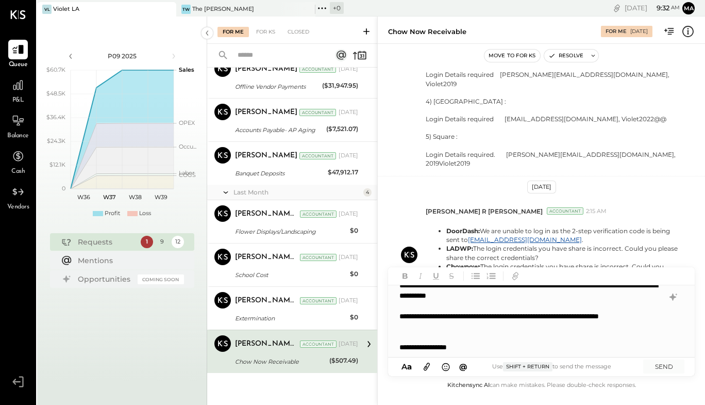
scroll to position [0, 0]
click at [401, 289] on div "**********" at bounding box center [541, 322] width 306 height 72
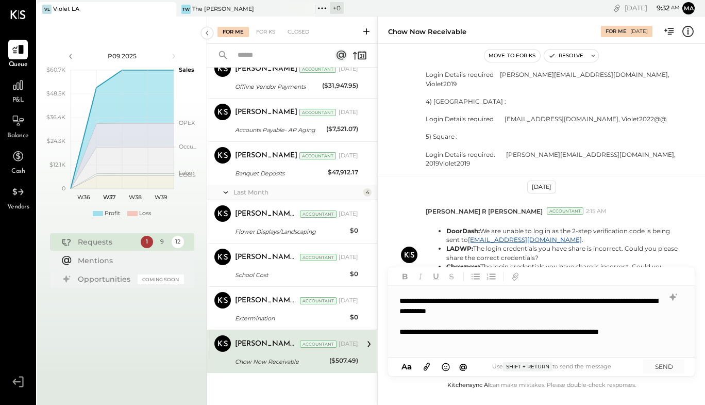
scroll to position [57, 0]
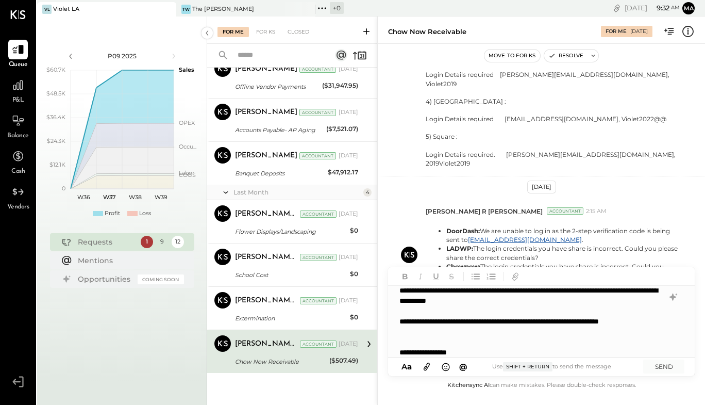
drag, startPoint x: 696, startPoint y: 326, endPoint x: 690, endPoint y: 294, distance: 32.5
click at [690, 294] on div "Chow Now Receivable For Me [DATE] Move to for ks Resolve [DATE] [PERSON_NAME] A…" at bounding box center [541, 210] width 328 height 388
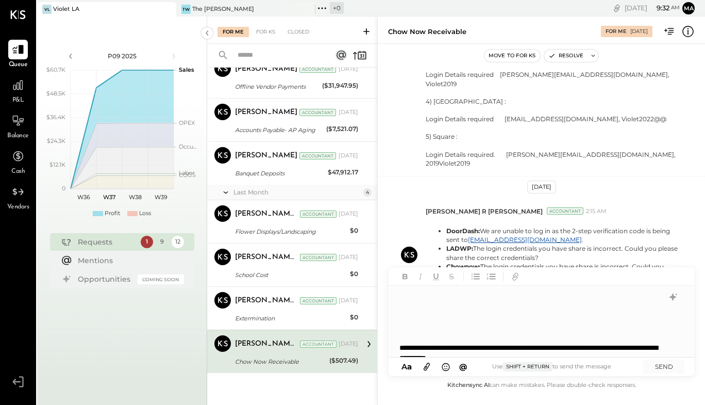
click at [410, 320] on div at bounding box center [531, 316] width 263 height 10
click at [405, 331] on div at bounding box center [531, 327] width 263 height 10
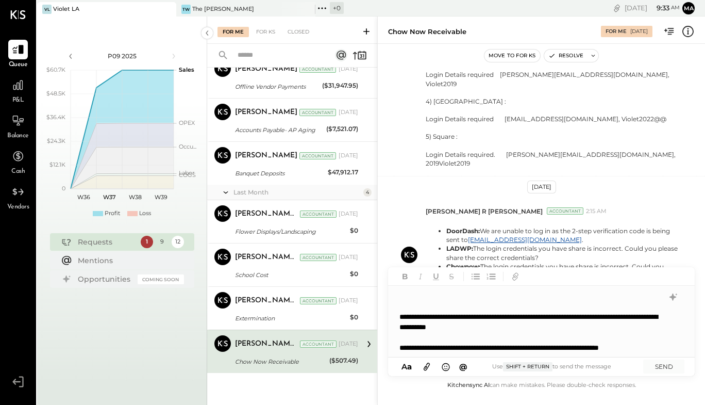
scroll to position [1, 0]
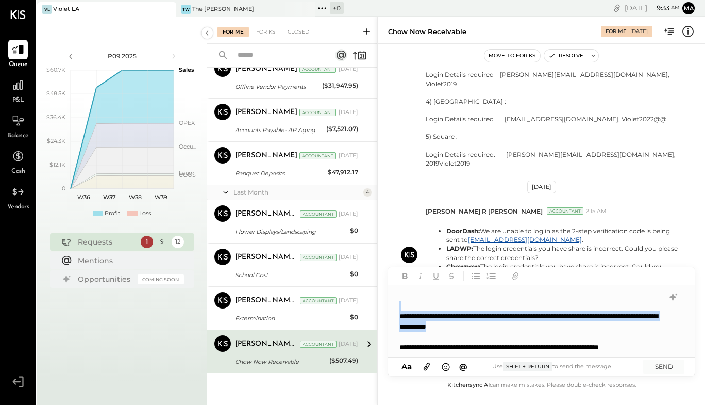
drag, startPoint x: 692, startPoint y: 310, endPoint x: 692, endPoint y: 331, distance: 21.1
click at [692, 331] on div "**********" at bounding box center [541, 321] width 306 height 72
drag, startPoint x: 695, startPoint y: 325, endPoint x: 692, endPoint y: 340, distance: 15.3
click at [692, 340] on div "Chow Now Receivable For Me [DATE] Move to for ks Resolve [DATE] [PERSON_NAME] A…" at bounding box center [541, 210] width 328 height 388
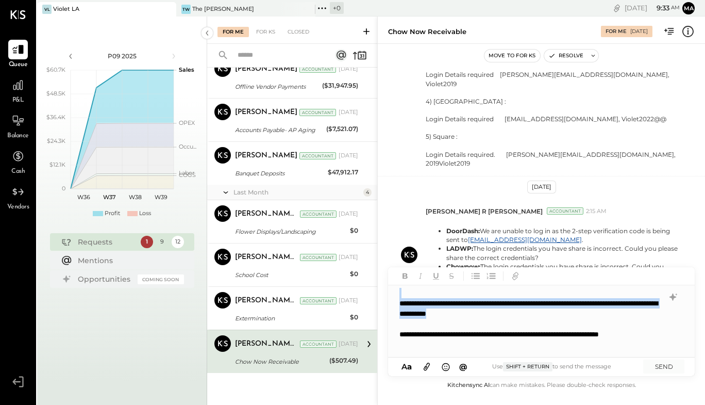
scroll to position [31, 0]
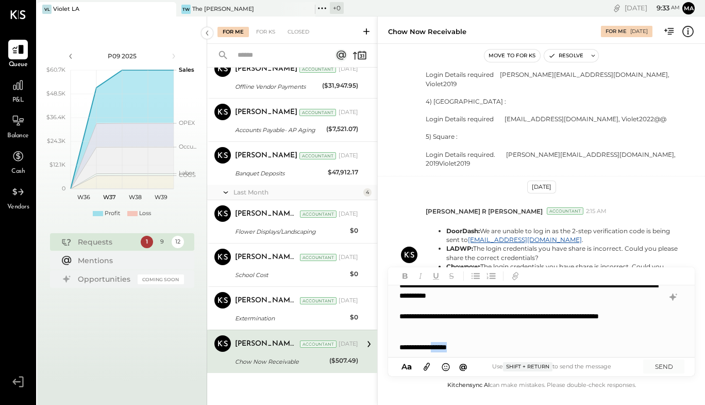
drag, startPoint x: 490, startPoint y: 347, endPoint x: 453, endPoint y: 347, distance: 37.1
click at [453, 347] on div "**********" at bounding box center [531, 347] width 262 height 10
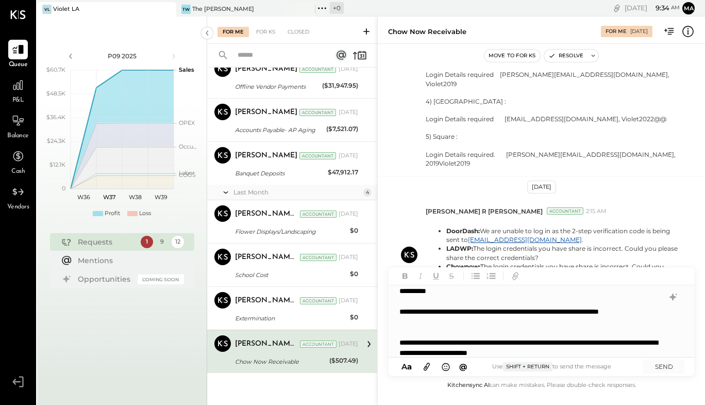
scroll to position [46, 0]
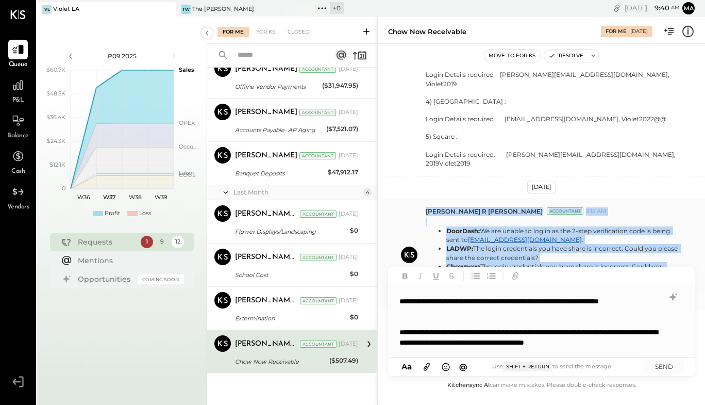
drag, startPoint x: 427, startPoint y: 201, endPoint x: 627, endPoint y: 253, distance: 206.7
click at [641, 274] on div "Chow Now Receivable For Me [DATE] Move to for ks Resolve [DATE] [PERSON_NAME] A…" at bounding box center [541, 210] width 328 height 388
copy div "[PERSON_NAME] R [PERSON_NAME] Accountant 2:15 AM DoorDash: We are unable to log…"
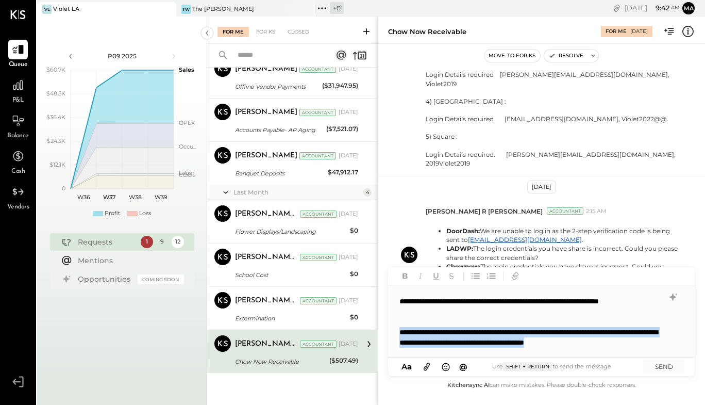
drag, startPoint x: 524, startPoint y: 352, endPoint x: 391, endPoint y: 331, distance: 135.1
click at [391, 331] on div "**********" at bounding box center [541, 321] width 306 height 72
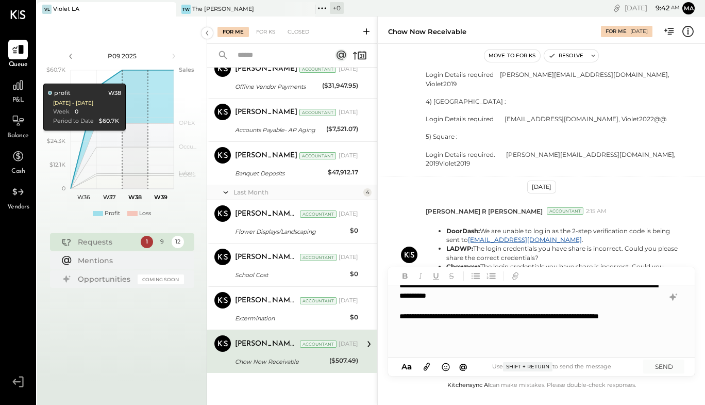
scroll to position [31, 0]
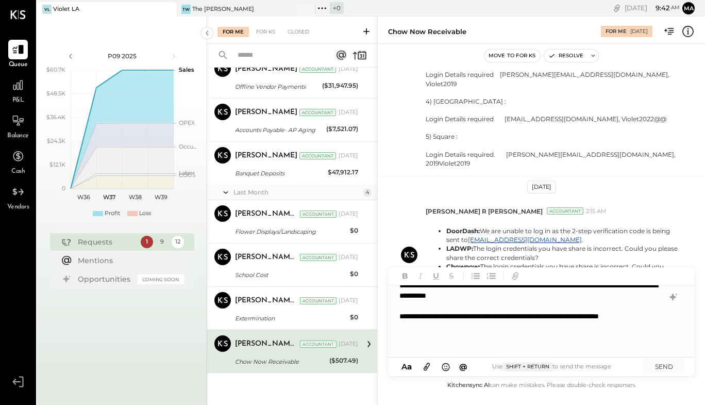
drag, startPoint x: 692, startPoint y: 310, endPoint x: 609, endPoint y: 296, distance: 84.7
click at [686, 303] on div "**********" at bounding box center [541, 321] width 306 height 72
drag, startPoint x: 576, startPoint y: 296, endPoint x: 442, endPoint y: 297, distance: 134.6
click at [442, 297] on div "**********" at bounding box center [541, 321] width 306 height 72
drag, startPoint x: 555, startPoint y: 297, endPoint x: 480, endPoint y: 297, distance: 74.8
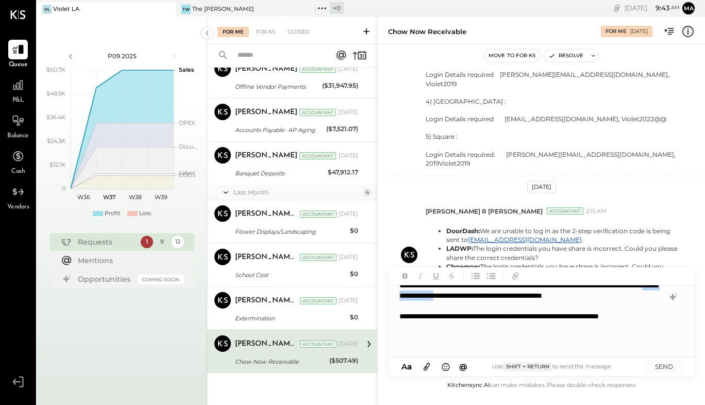
click at [483, 298] on div "**********" at bounding box center [541, 321] width 306 height 72
click at [588, 294] on div "**********" at bounding box center [541, 321] width 306 height 72
click at [545, 295] on div "**********" at bounding box center [541, 321] width 306 height 72
drag, startPoint x: 516, startPoint y: 295, endPoint x: 483, endPoint y: 296, distance: 33.5
click at [483, 296] on div "**********" at bounding box center [541, 321] width 306 height 72
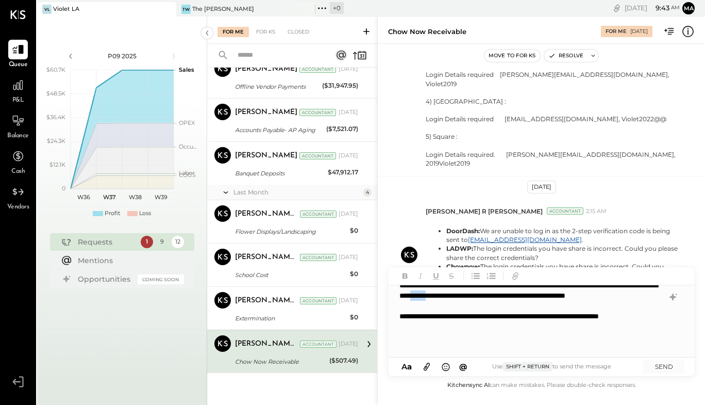
drag, startPoint x: 544, startPoint y: 295, endPoint x: 519, endPoint y: 296, distance: 24.8
click at [519, 296] on div "**********" at bounding box center [541, 321] width 306 height 72
drag, startPoint x: 446, startPoint y: 307, endPoint x: 541, endPoint y: 311, distance: 94.4
click at [541, 311] on div "**********" at bounding box center [541, 321] width 306 height 72
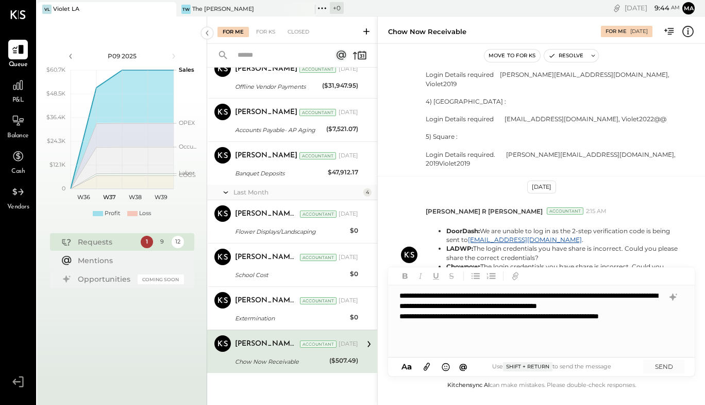
click at [418, 307] on div "**********" at bounding box center [541, 321] width 306 height 72
click at [491, 307] on div "**********" at bounding box center [541, 321] width 306 height 72
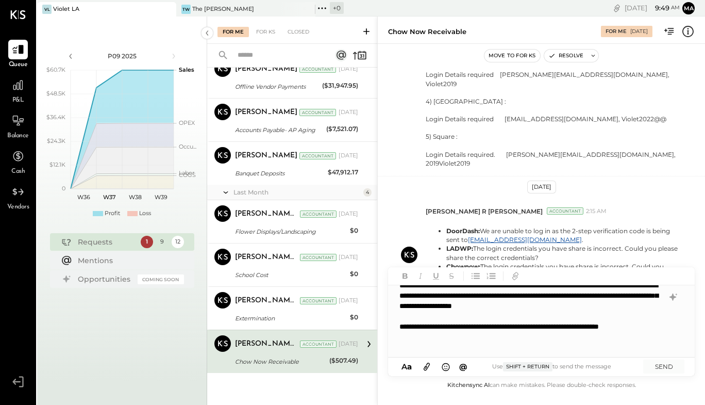
click at [470, 313] on div "**********" at bounding box center [541, 321] width 306 height 72
click at [430, 367] on icon at bounding box center [426, 366] width 11 height 12
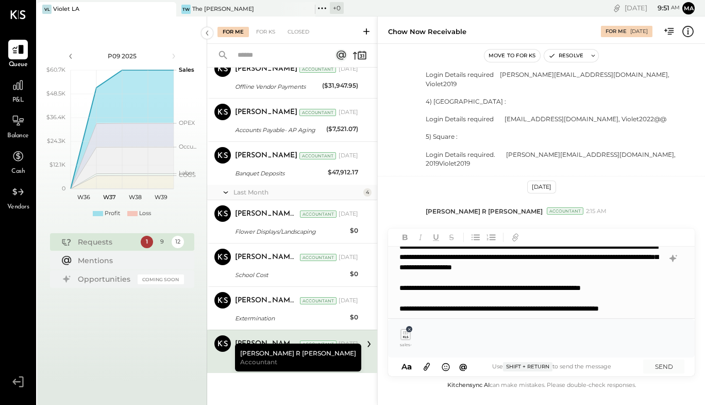
click at [411, 327] on icon at bounding box center [409, 329] width 5 height 5
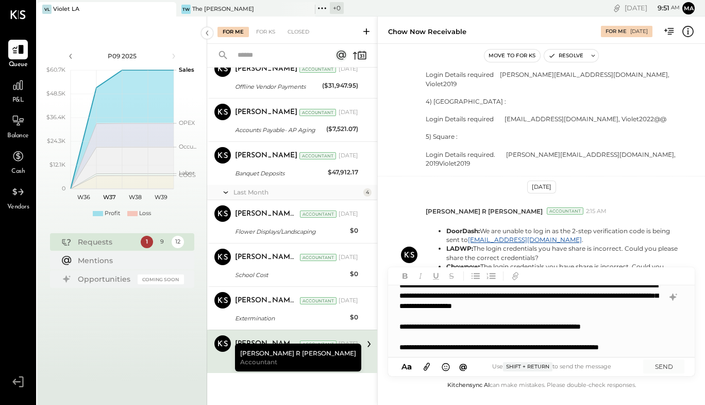
click at [429, 367] on icon at bounding box center [426, 366] width 11 height 12
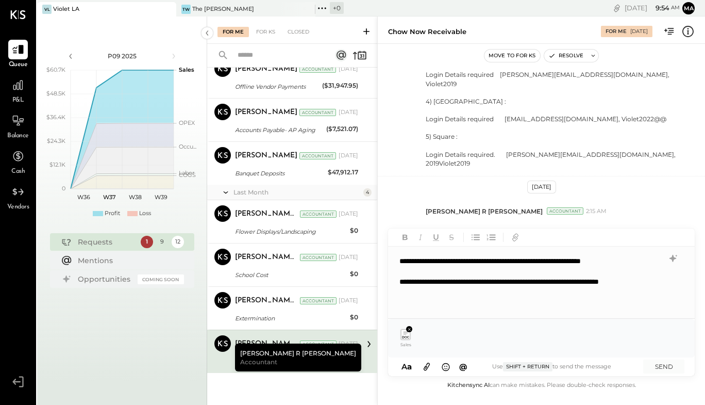
scroll to position [72, 0]
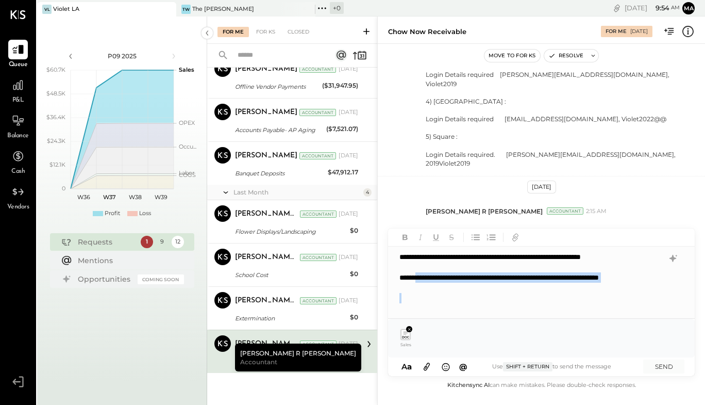
drag, startPoint x: 431, startPoint y: 276, endPoint x: 475, endPoint y: 294, distance: 47.9
click at [475, 294] on div "**********" at bounding box center [531, 288] width 262 height 52
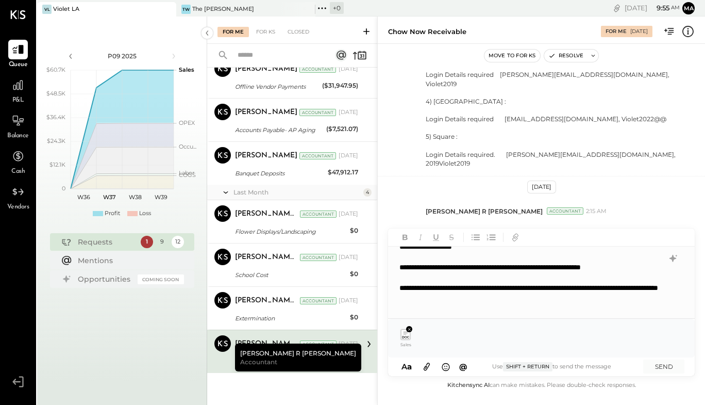
scroll to position [67, 0]
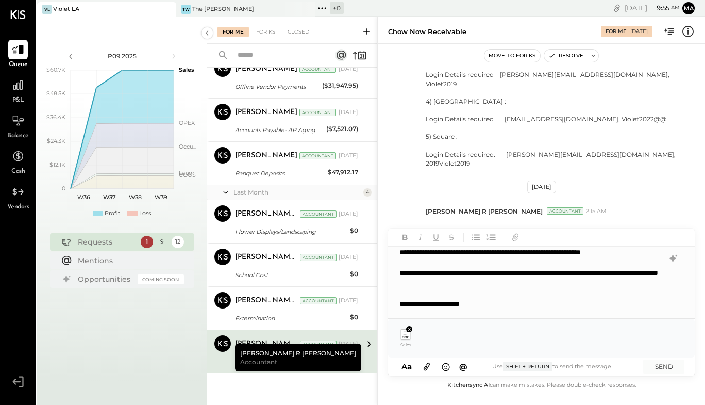
click at [551, 280] on div "**********" at bounding box center [531, 278] width 262 height 21
click at [500, 309] on div "**********" at bounding box center [531, 304] width 262 height 10
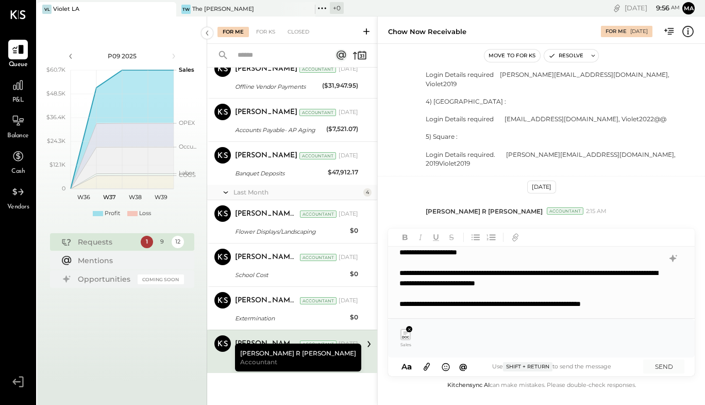
scroll to position [108, 0]
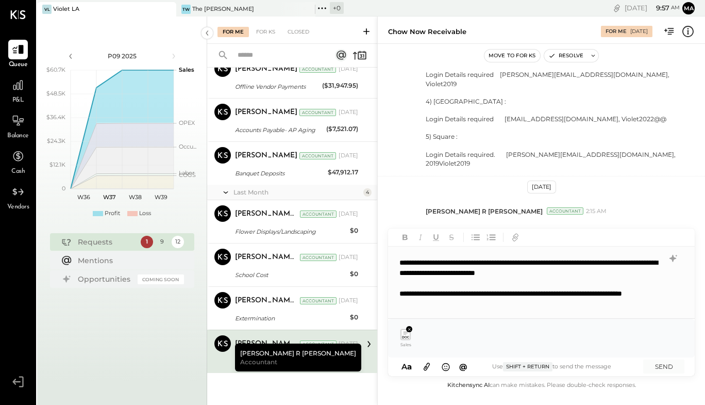
click at [399, 301] on div "**********" at bounding box center [541, 282] width 306 height 72
drag, startPoint x: 428, startPoint y: 302, endPoint x: 395, endPoint y: 302, distance: 32.5
click at [395, 302] on div "**********" at bounding box center [541, 282] width 306 height 72
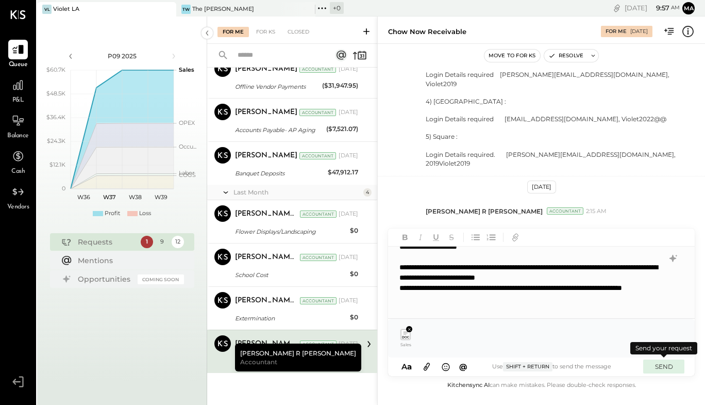
click at [660, 365] on button "SEND" at bounding box center [663, 366] width 41 height 14
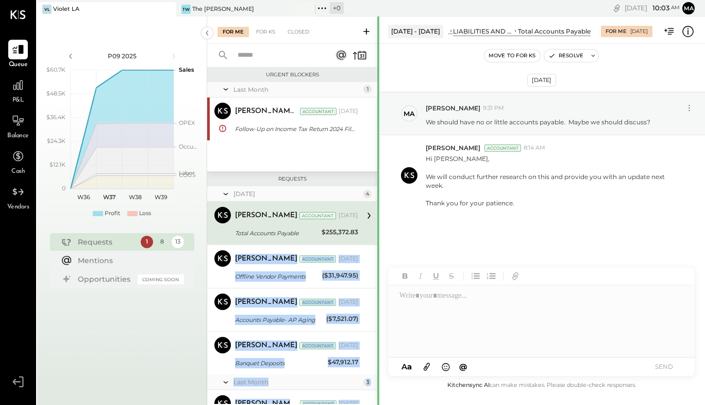
drag, startPoint x: 374, startPoint y: 205, endPoint x: 379, endPoint y: 221, distance: 16.6
click at [379, 221] on div "For Me For KS Closed Urgent Blockers Last Month 1 [PERSON_NAME] R [PERSON_NAME]…" at bounding box center [456, 210] width 498 height 388
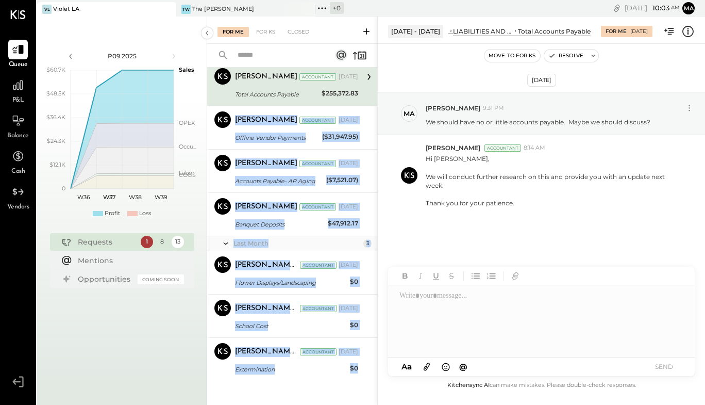
scroll to position [144, 0]
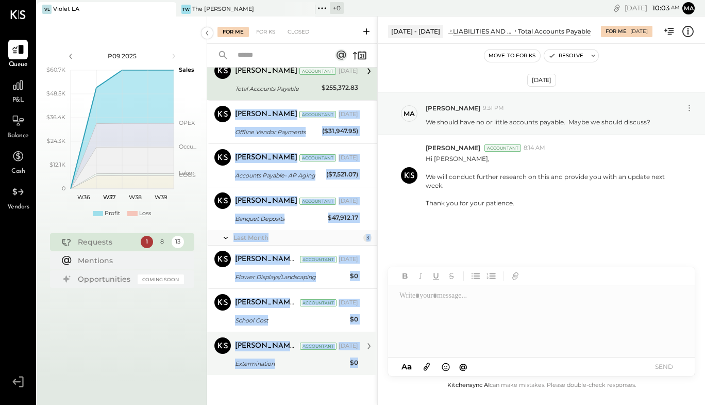
click at [294, 366] on div "Extermination" at bounding box center [291, 363] width 112 height 10
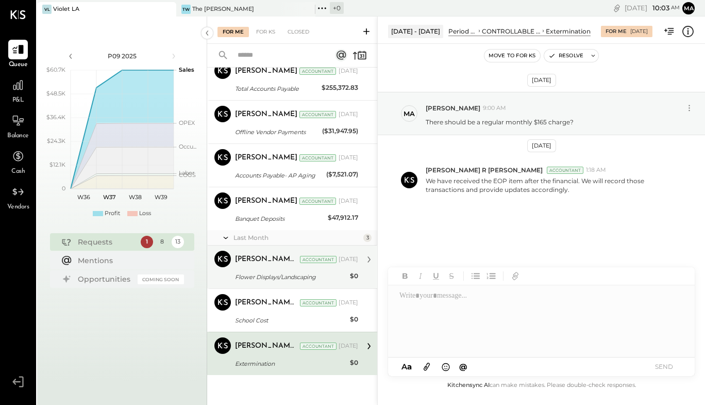
click at [242, 259] on div "[PERSON_NAME] R [PERSON_NAME]" at bounding box center [266, 259] width 63 height 10
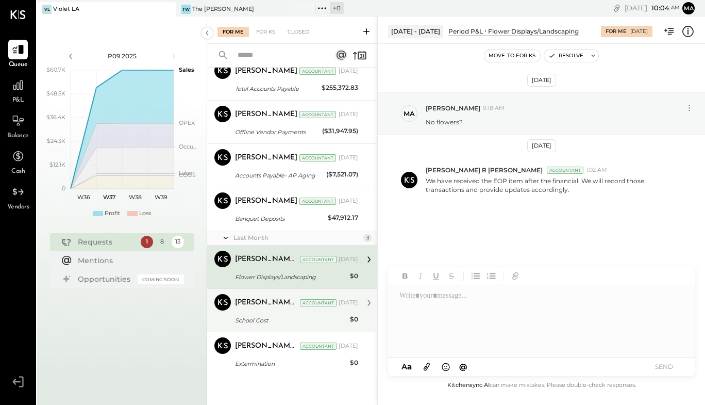
click at [272, 310] on div "[PERSON_NAME] R [PERSON_NAME] Accountant [DATE]" at bounding box center [296, 302] width 123 height 14
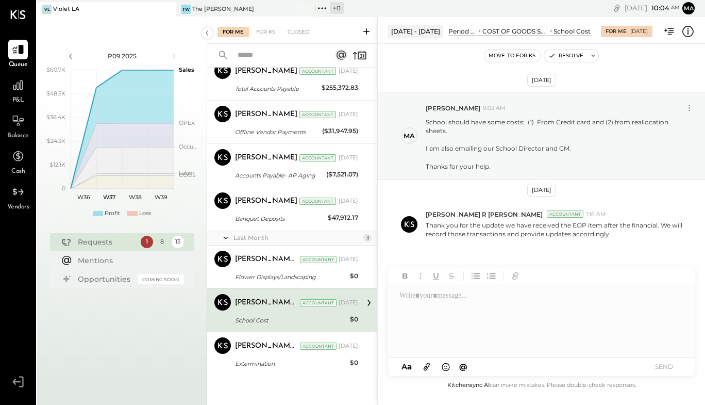
click at [272, 310] on div "[PERSON_NAME] R [PERSON_NAME] Accountant [DATE]" at bounding box center [296, 303] width 123 height 18
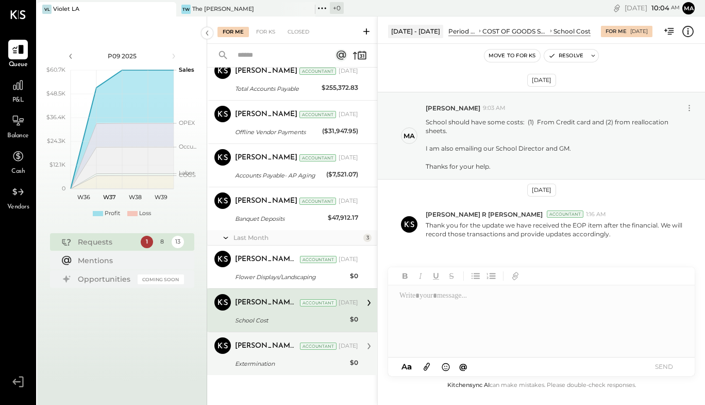
click at [278, 351] on div "[PERSON_NAME] R [PERSON_NAME]" at bounding box center [266, 346] width 63 height 10
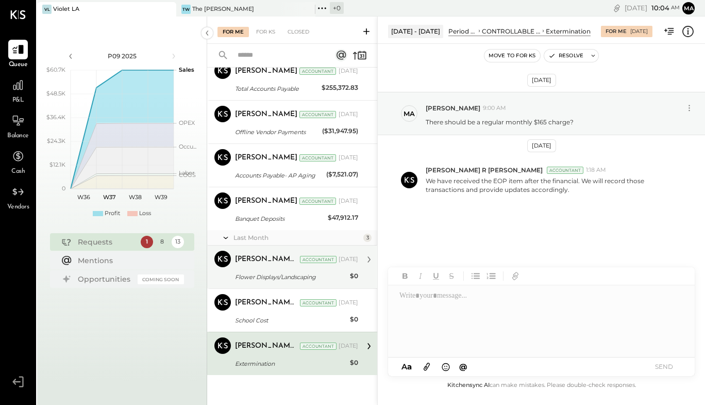
click at [283, 280] on div "Flower Displays/Landscaping" at bounding box center [291, 277] width 112 height 10
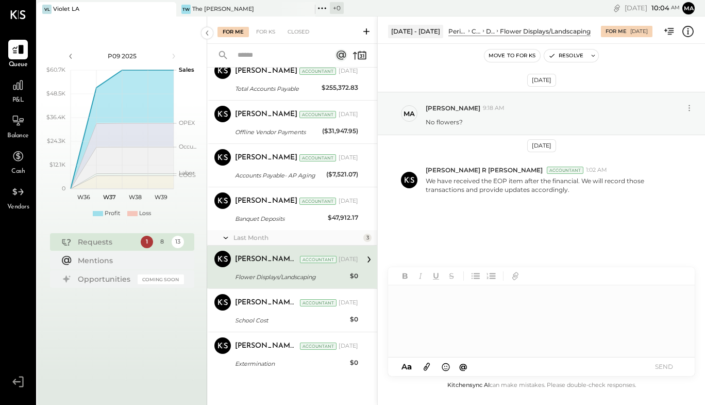
click at [410, 319] on div at bounding box center [541, 321] width 306 height 72
click at [672, 368] on button "SEND" at bounding box center [663, 366] width 41 height 14
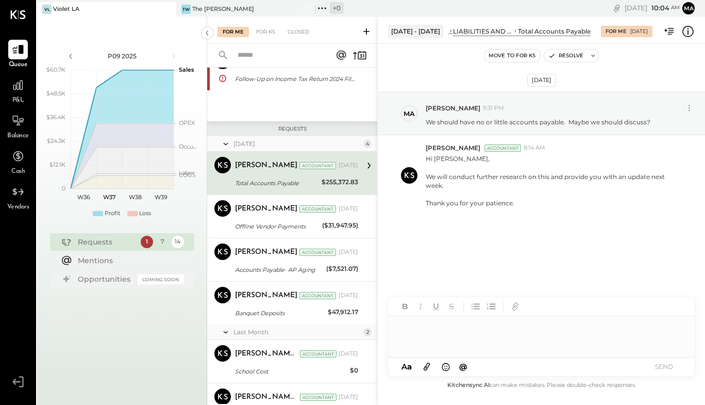
scroll to position [103, 0]
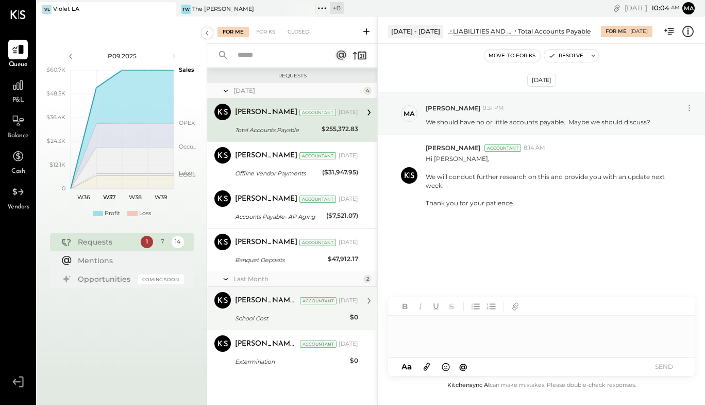
click at [326, 309] on div "[PERSON_NAME] R [PERSON_NAME] Accountant [DATE]" at bounding box center [296, 301] width 123 height 18
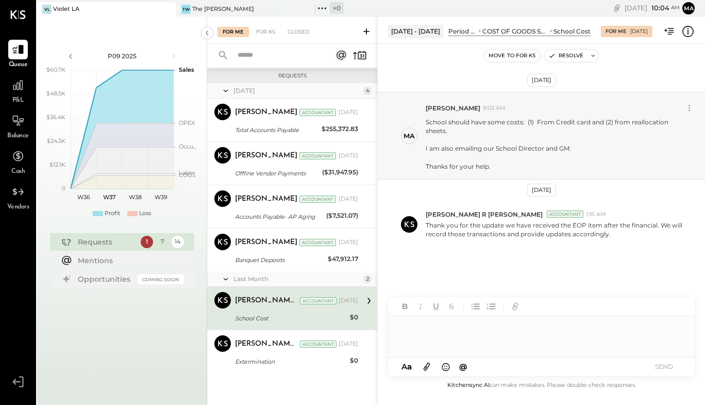
click at [428, 337] on div at bounding box center [541, 336] width 307 height 41
click at [665, 369] on button "SEND" at bounding box center [663, 366] width 41 height 14
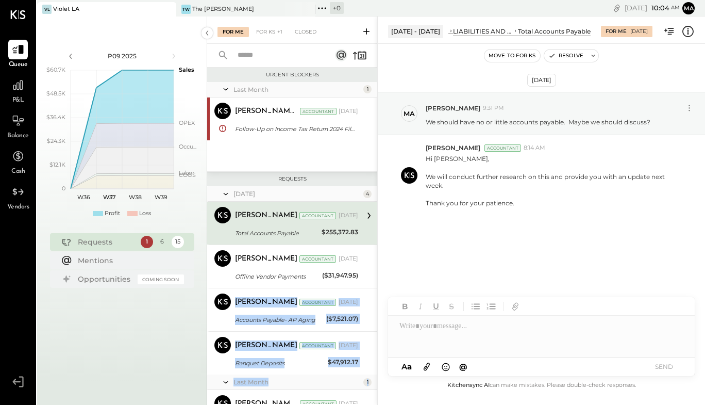
drag, startPoint x: 374, startPoint y: 279, endPoint x: 384, endPoint y: 354, distance: 74.8
click at [375, 374] on div "Urgent Blockers Last Month 1 [PERSON_NAME] R [PERSON_NAME] Accountant [PERSON_N…" at bounding box center [292, 236] width 170 height 336
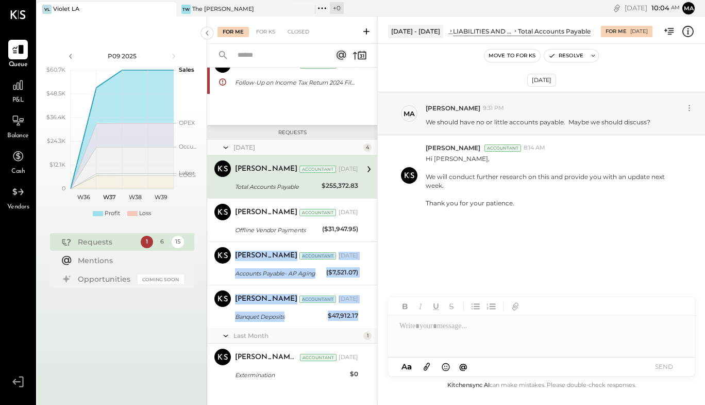
scroll to position [60, 0]
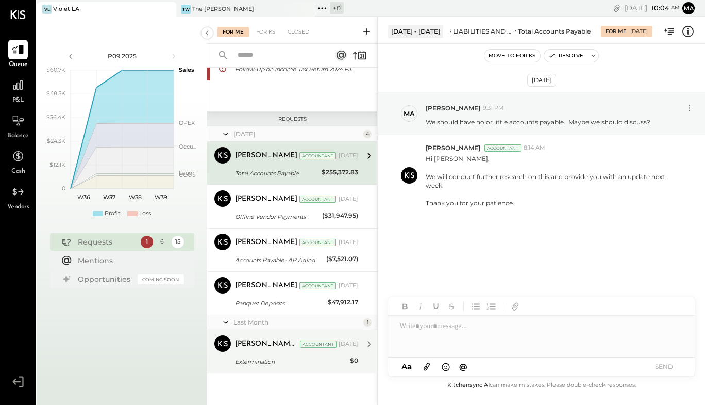
click at [324, 370] on div "[PERSON_NAME] R [PERSON_NAME] Accountant [PERSON_NAME] R [PERSON_NAME] Accounta…" at bounding box center [292, 351] width 170 height 43
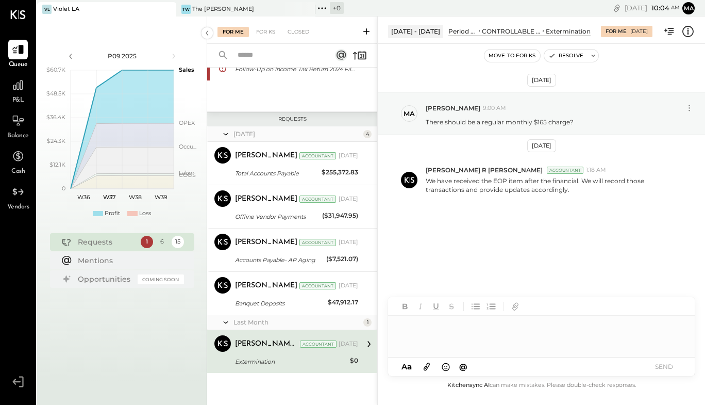
click at [437, 342] on div at bounding box center [541, 336] width 307 height 41
click at [660, 366] on button "SEND" at bounding box center [663, 366] width 41 height 14
